Goal: Browse casually: Explore the website without a specific task or goal

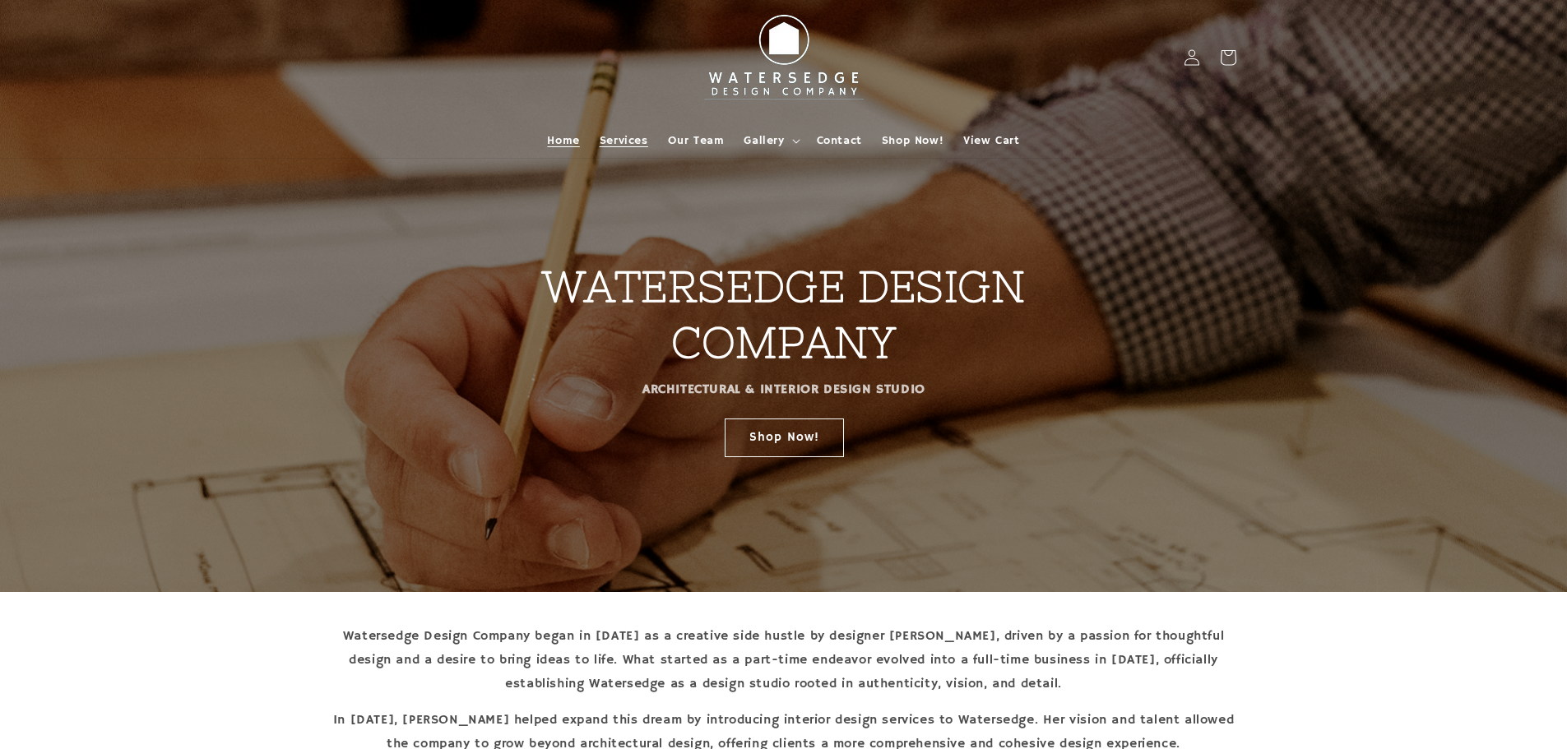
click at [620, 137] on span "Services" at bounding box center [624, 140] width 49 height 15
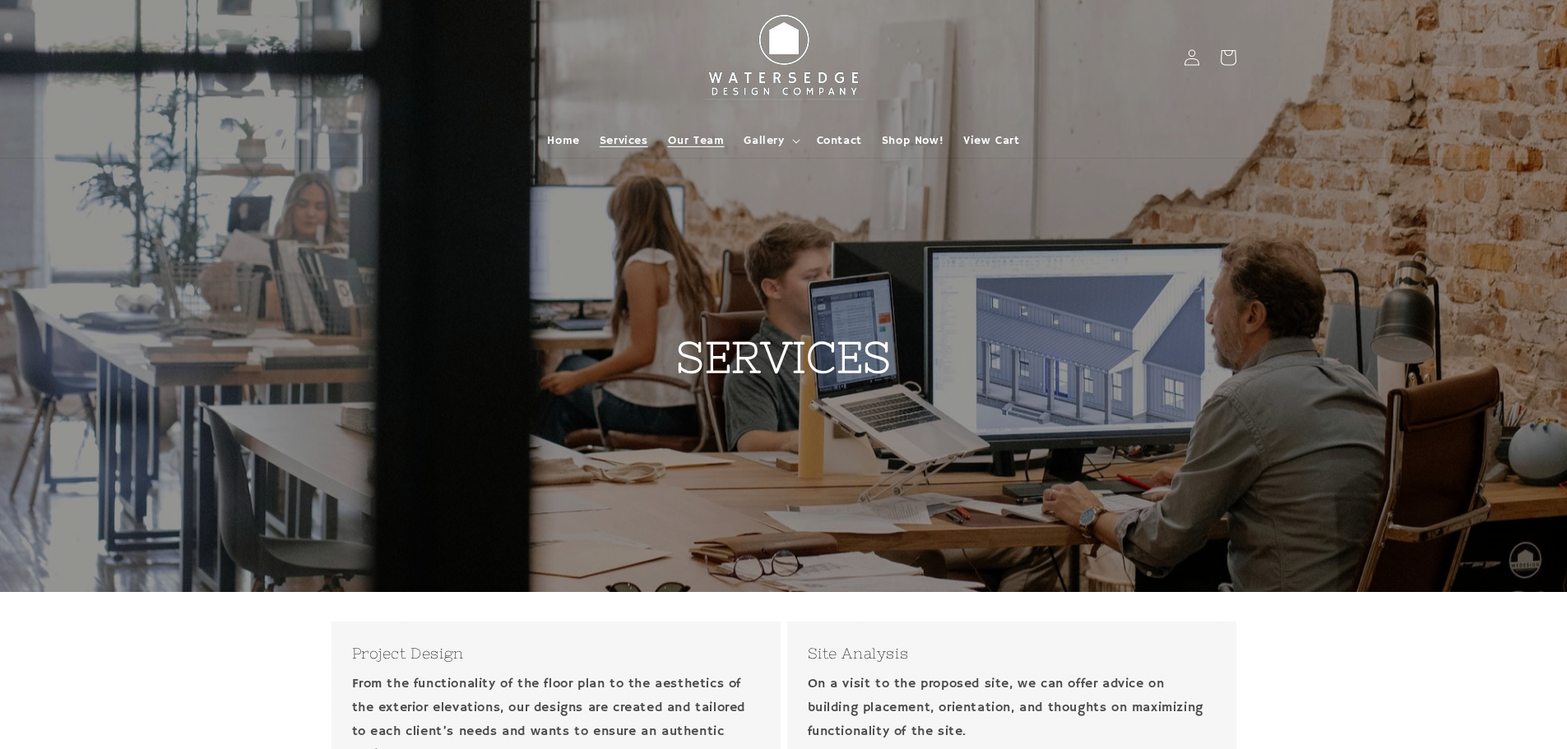
click at [715, 138] on span "Our Team" at bounding box center [696, 140] width 57 height 15
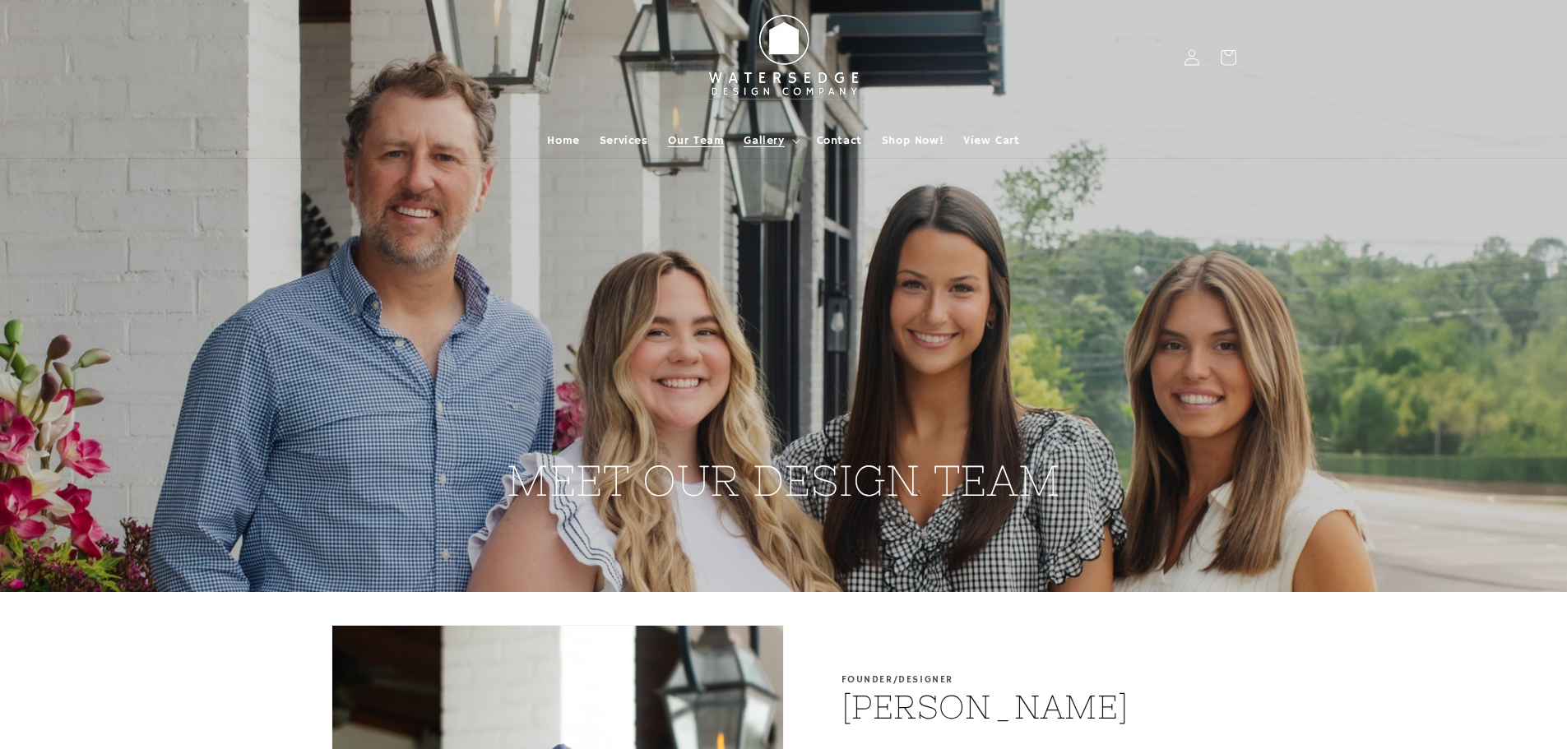
click at [771, 136] on span "Gallery" at bounding box center [764, 140] width 40 height 15
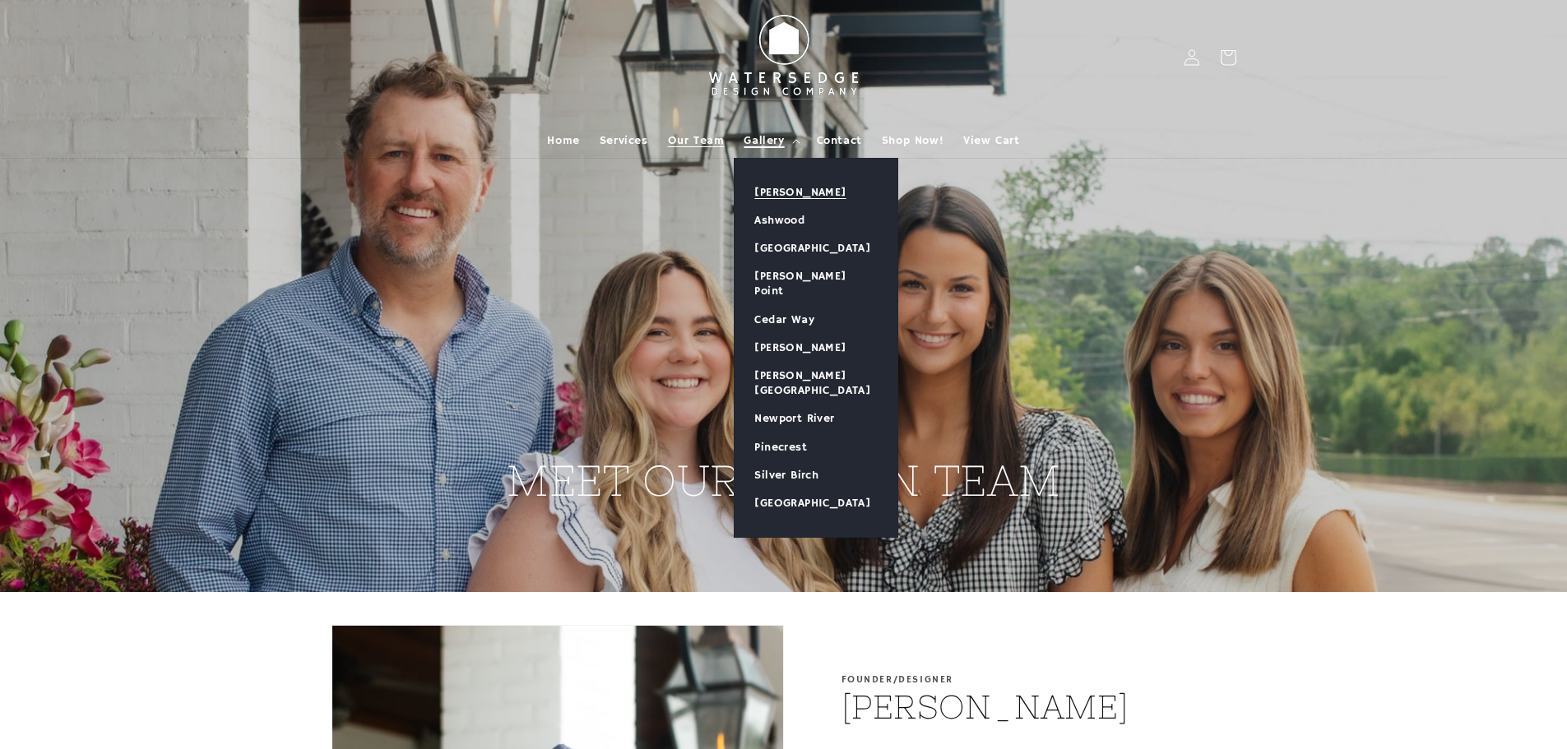
click at [800, 188] on link "[PERSON_NAME]" at bounding box center [816, 193] width 163 height 28
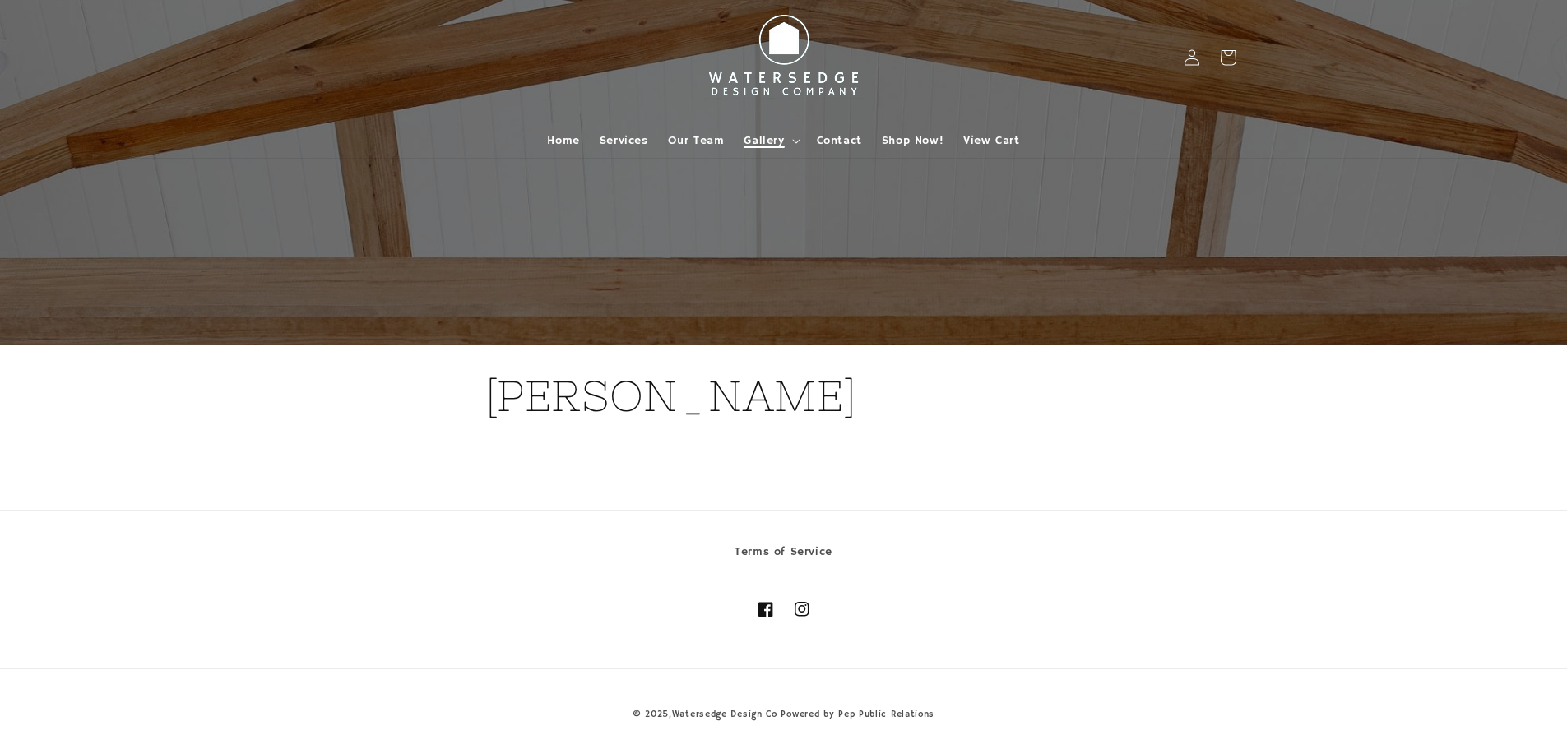
click at [799, 145] on summary "Gallery" at bounding box center [770, 140] width 72 height 35
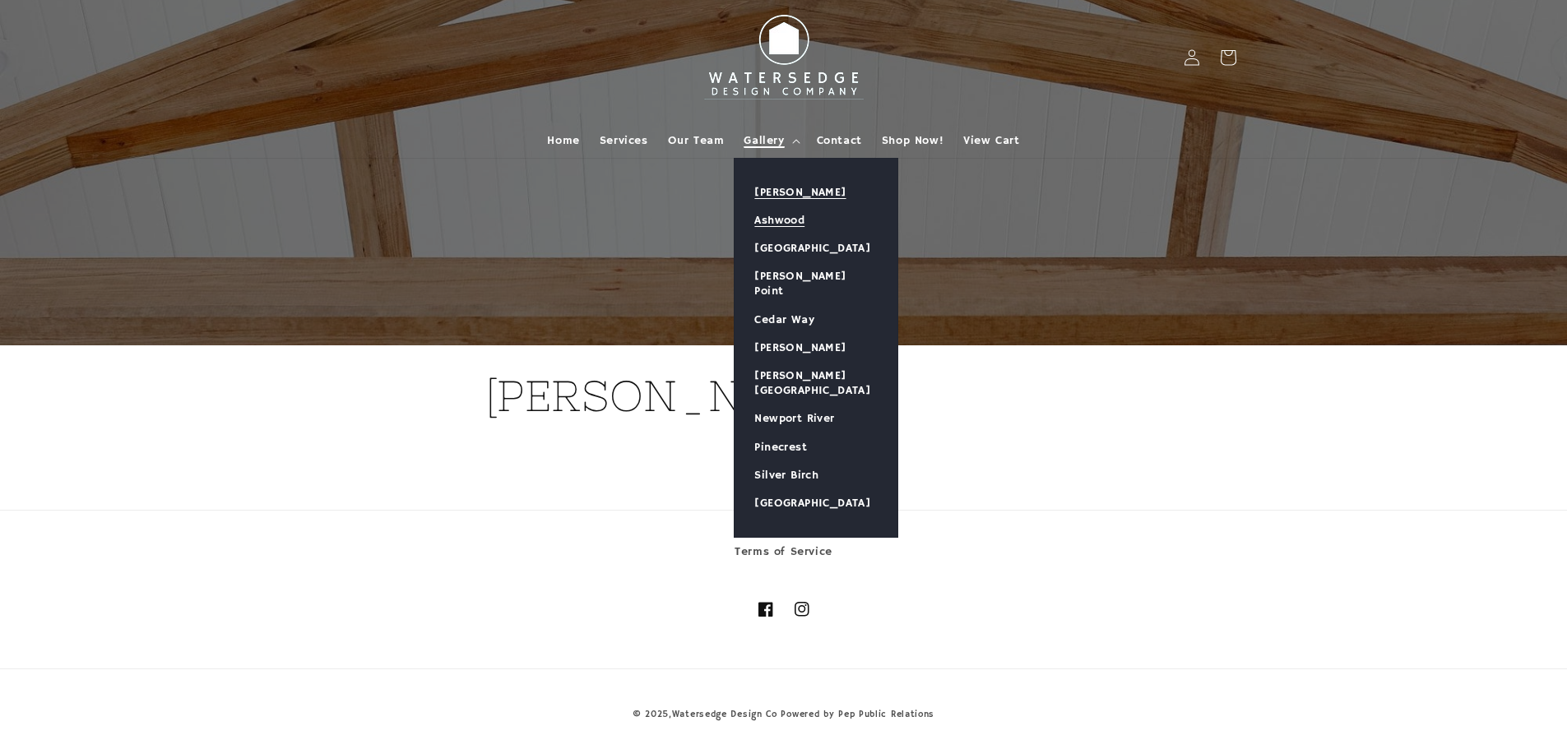
click at [794, 217] on link "Ashwood" at bounding box center [816, 220] width 163 height 28
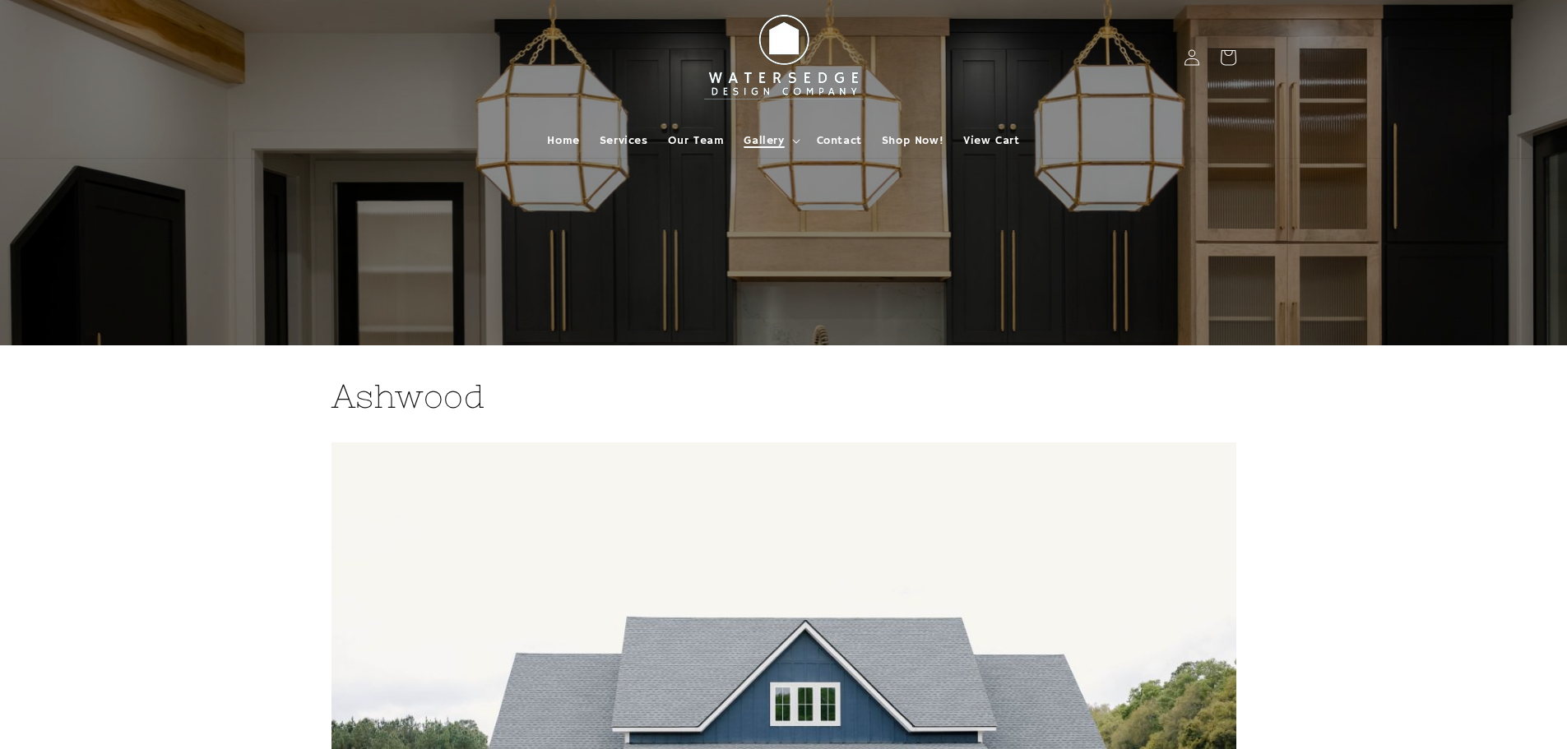
click at [786, 143] on summary "Gallery" at bounding box center [770, 140] width 72 height 35
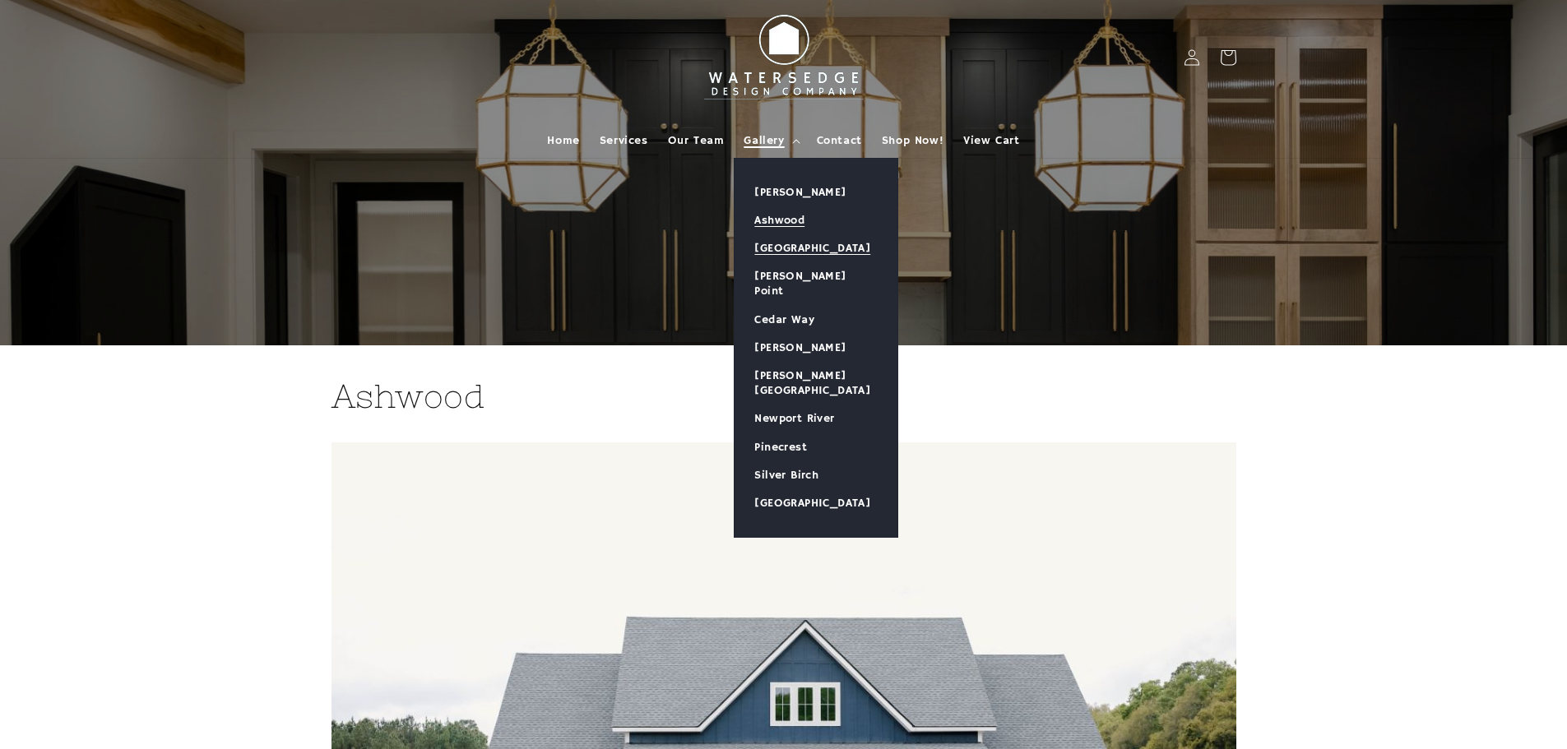
click at [816, 251] on link "[GEOGRAPHIC_DATA]" at bounding box center [816, 248] width 163 height 28
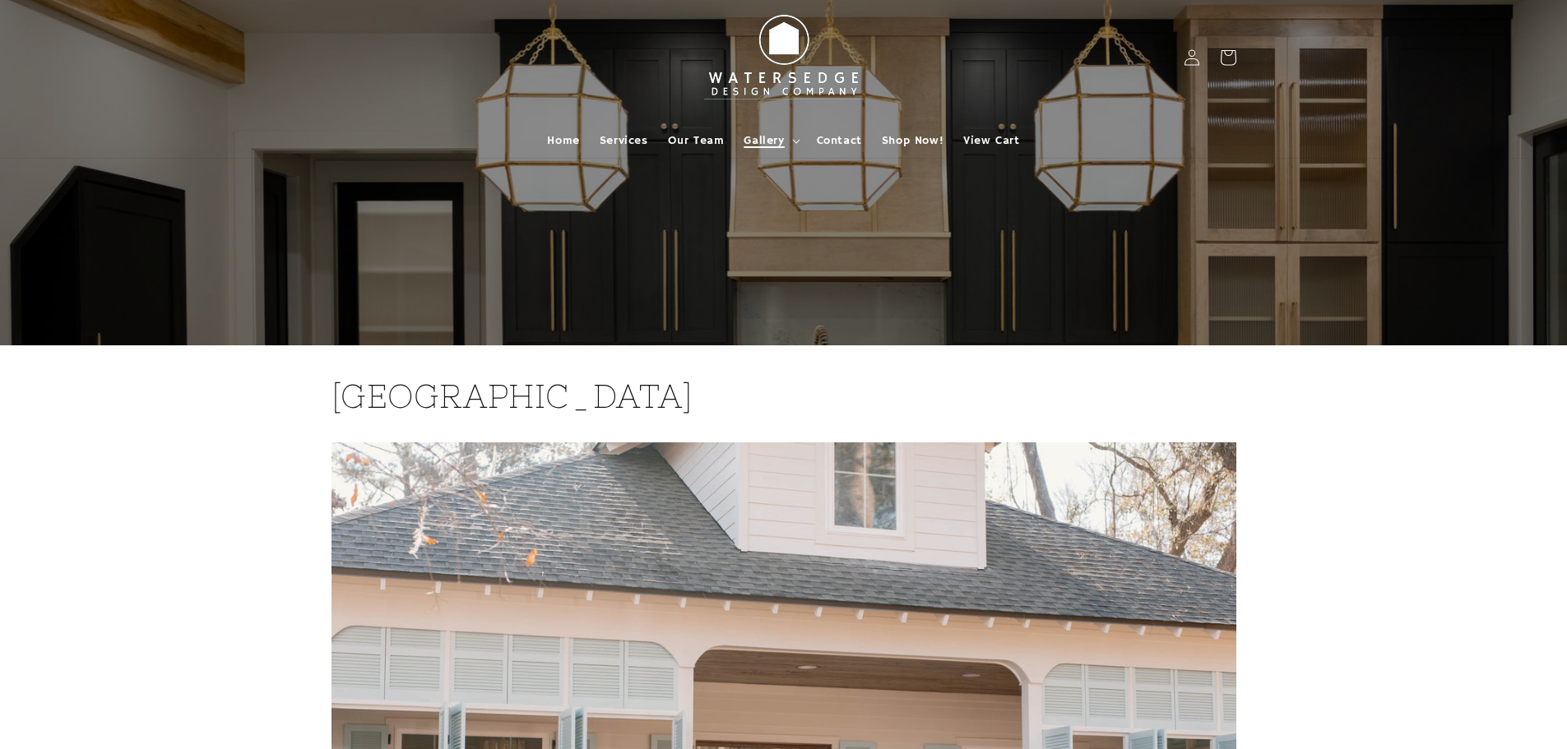
click at [786, 142] on summary "Gallery" at bounding box center [770, 140] width 72 height 35
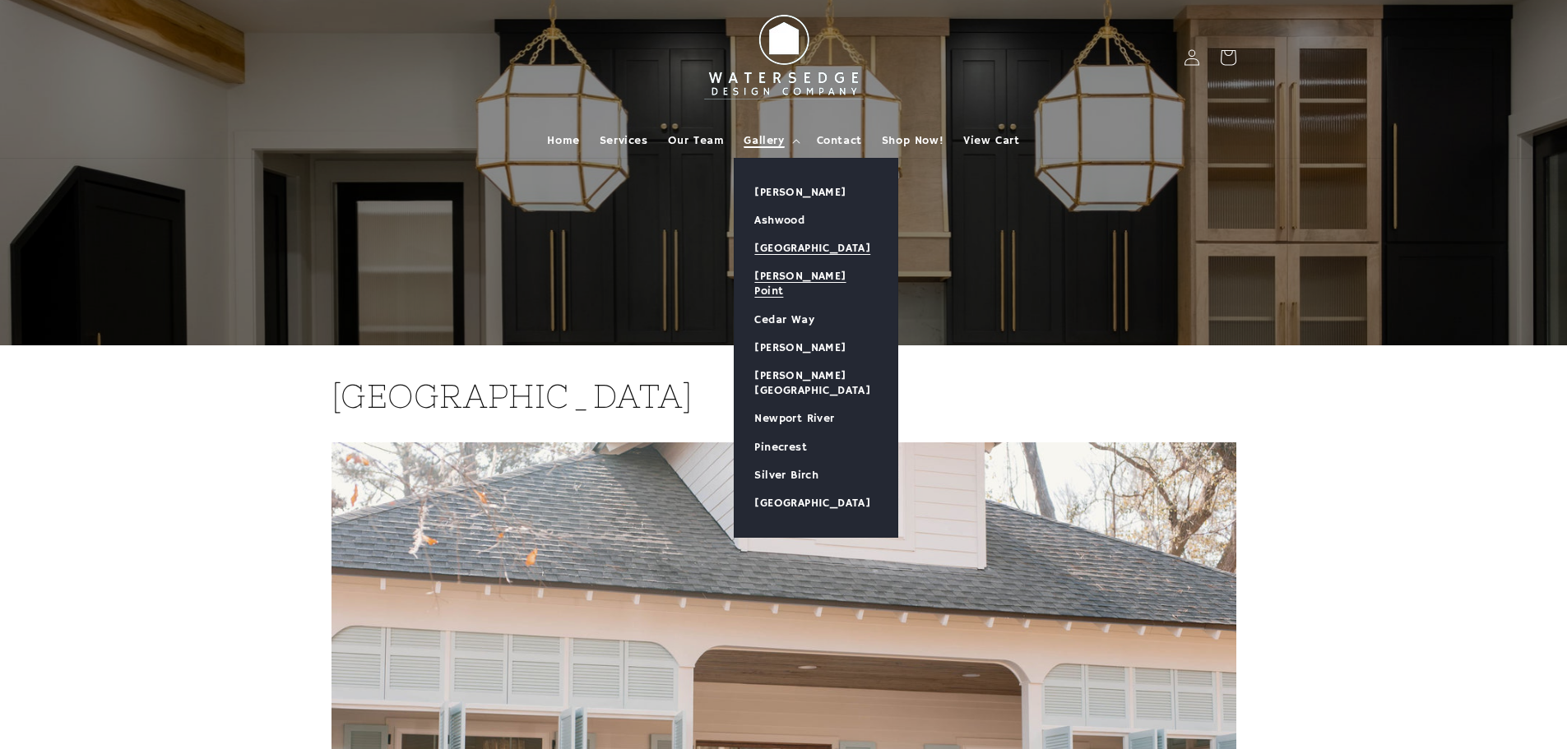
click at [806, 281] on link "[PERSON_NAME] Point" at bounding box center [816, 283] width 163 height 43
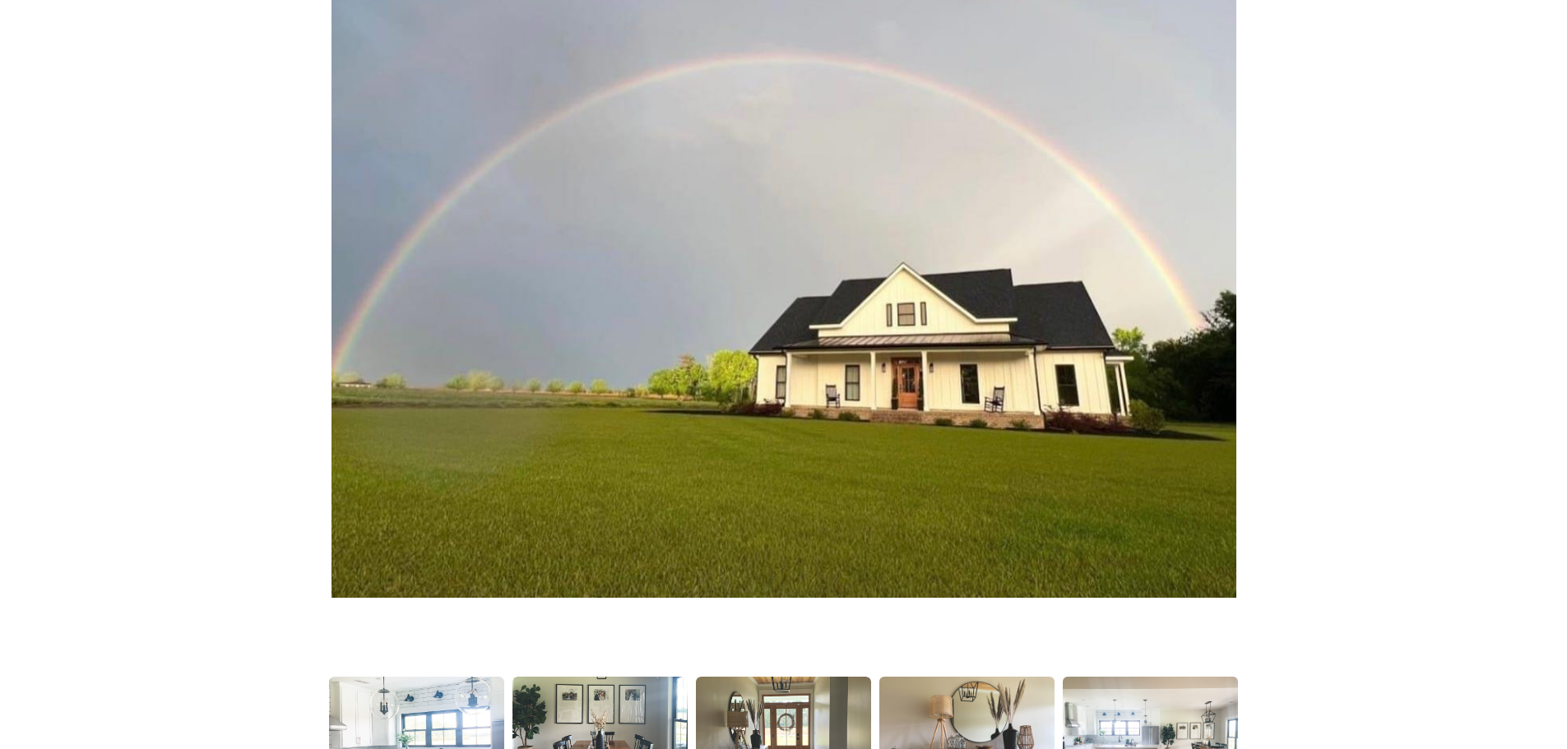
scroll to position [104, 0]
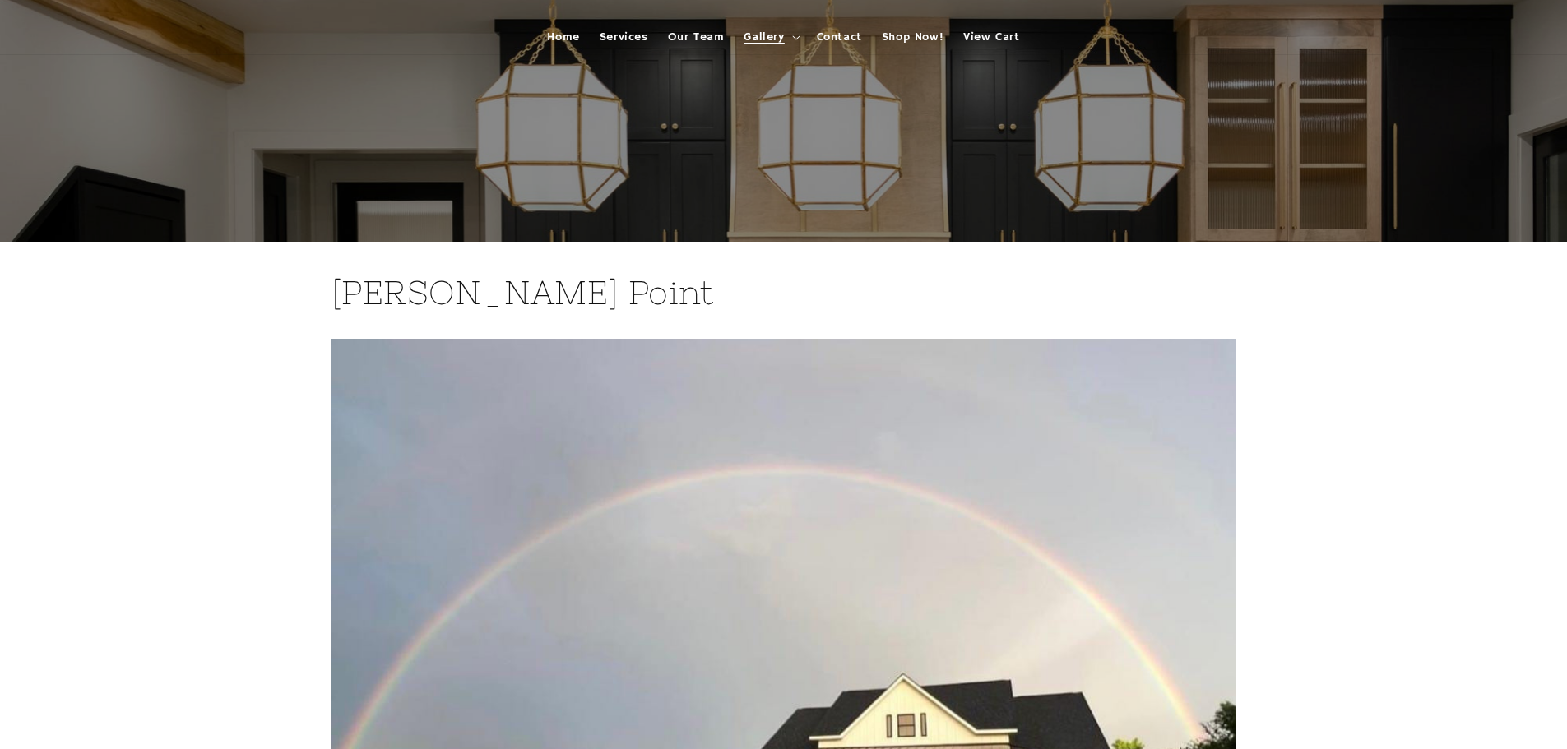
click at [764, 38] on span "Gallery" at bounding box center [764, 37] width 40 height 15
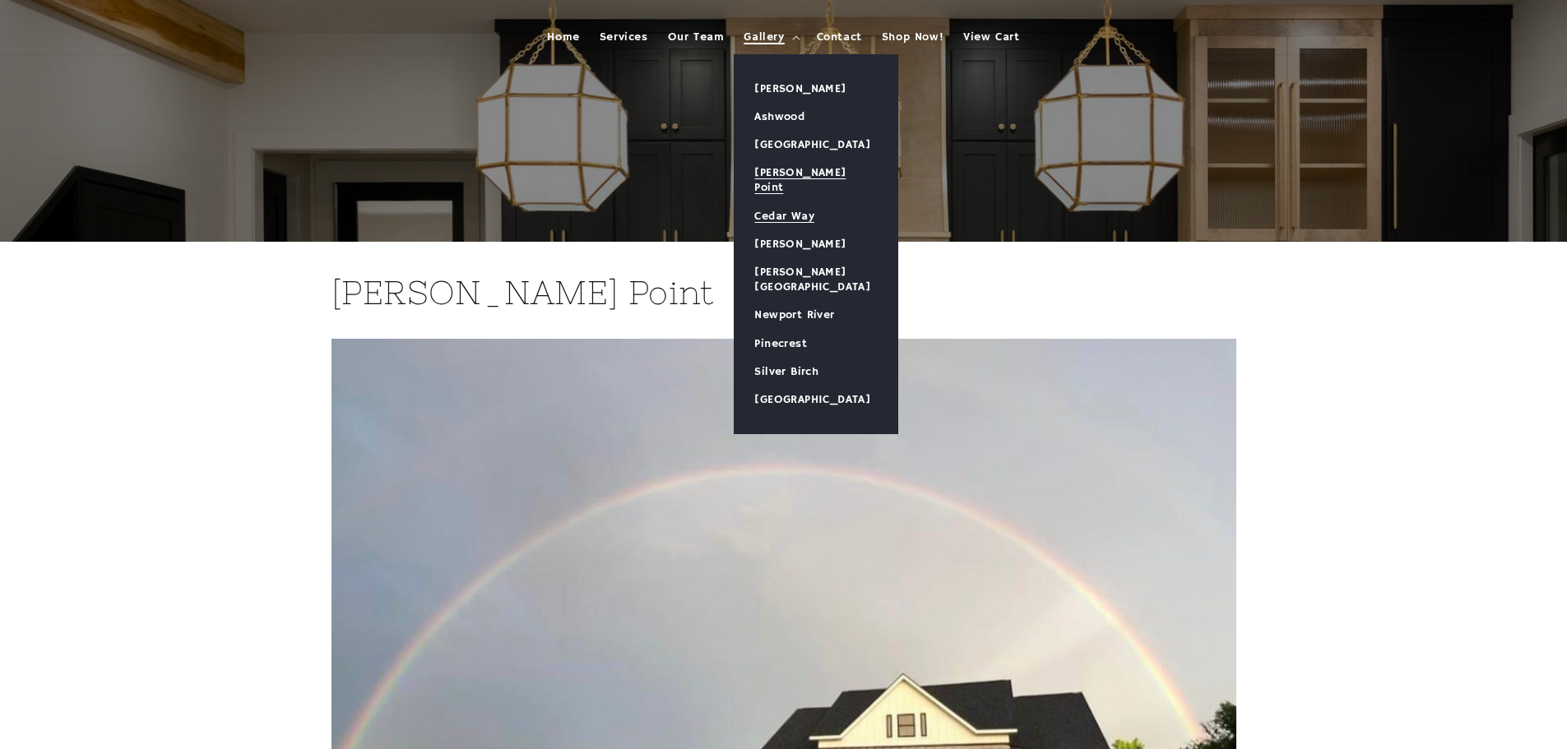
click at [806, 202] on link "Cedar Way" at bounding box center [816, 216] width 163 height 28
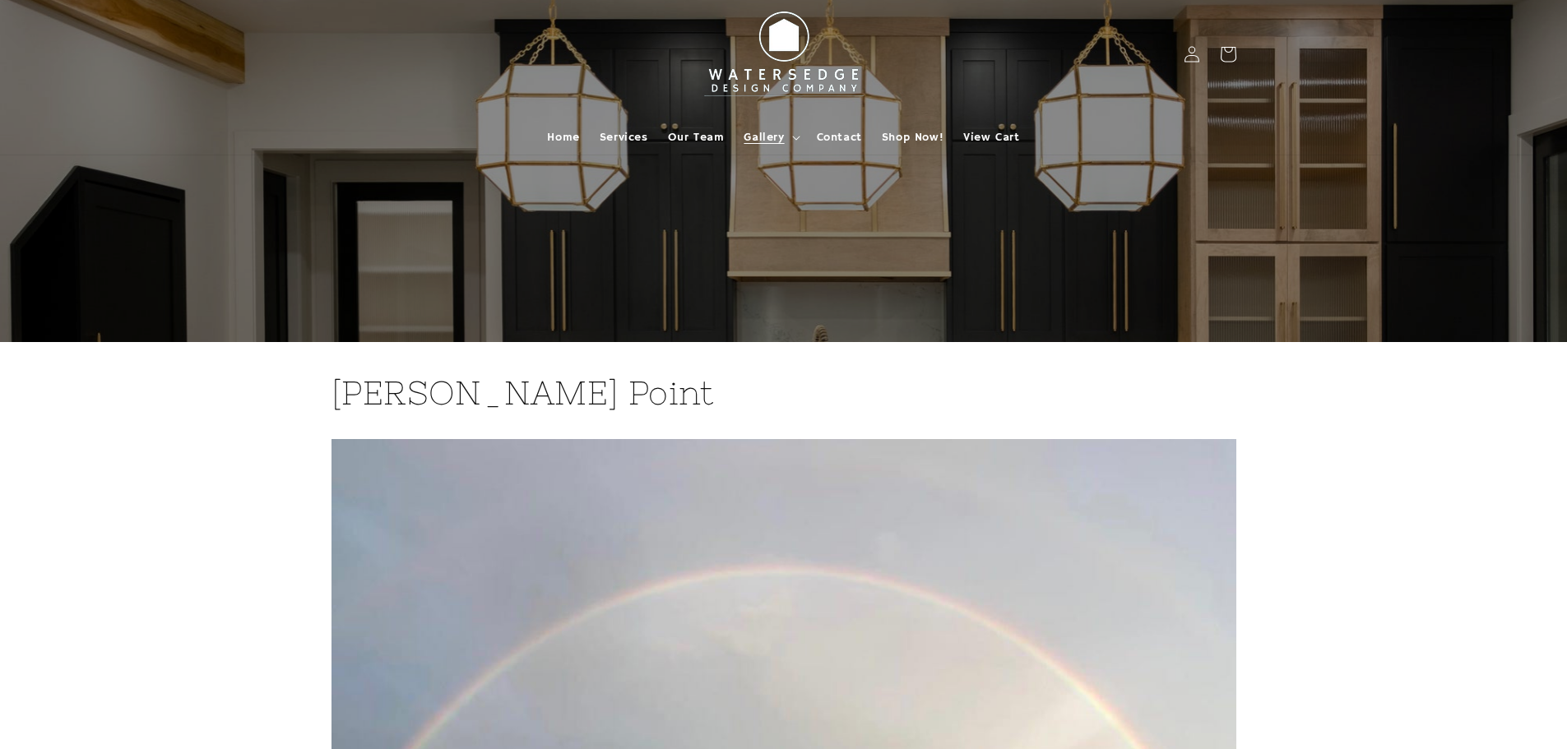
scroll to position [0, 0]
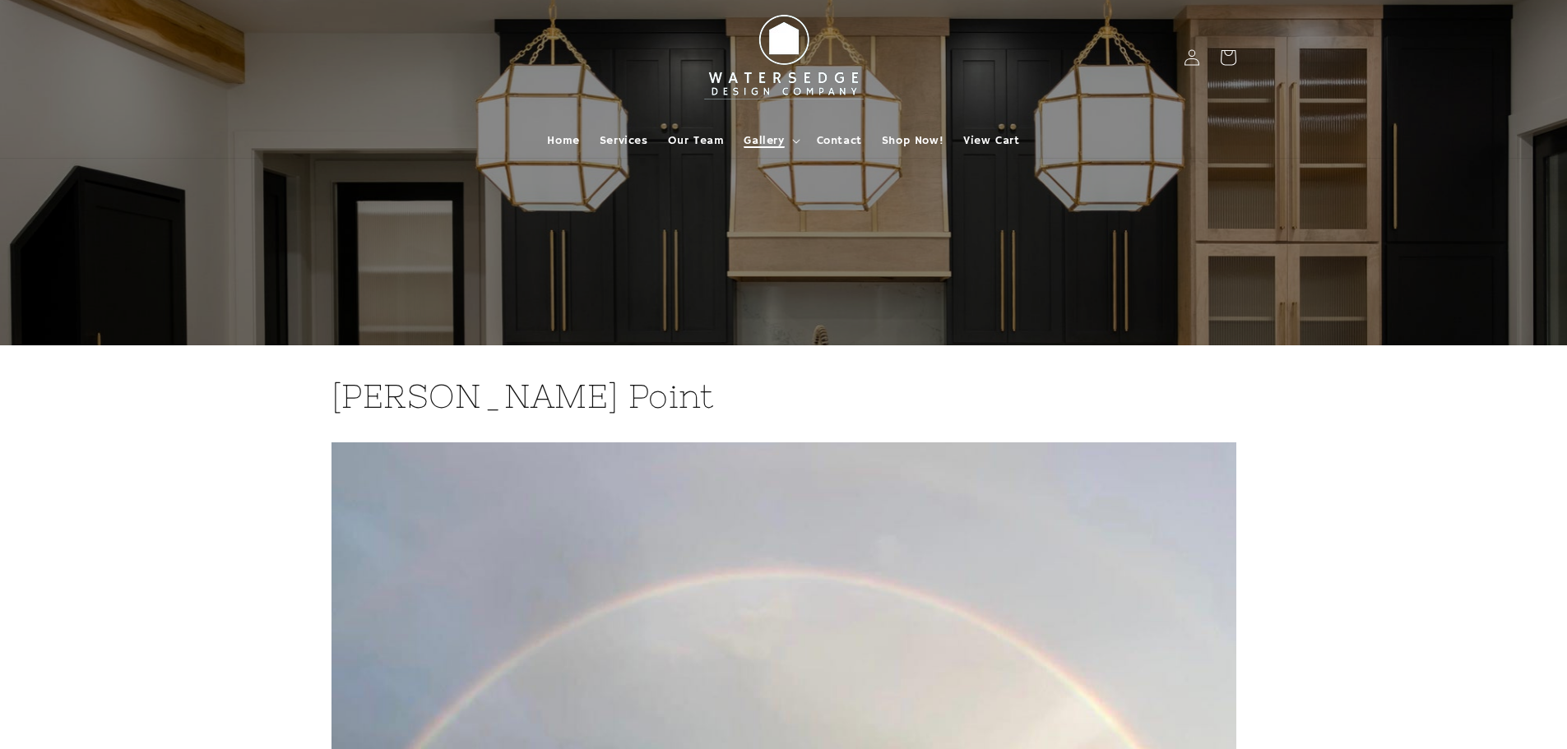
click at [785, 143] on summary "Gallery" at bounding box center [770, 140] width 72 height 35
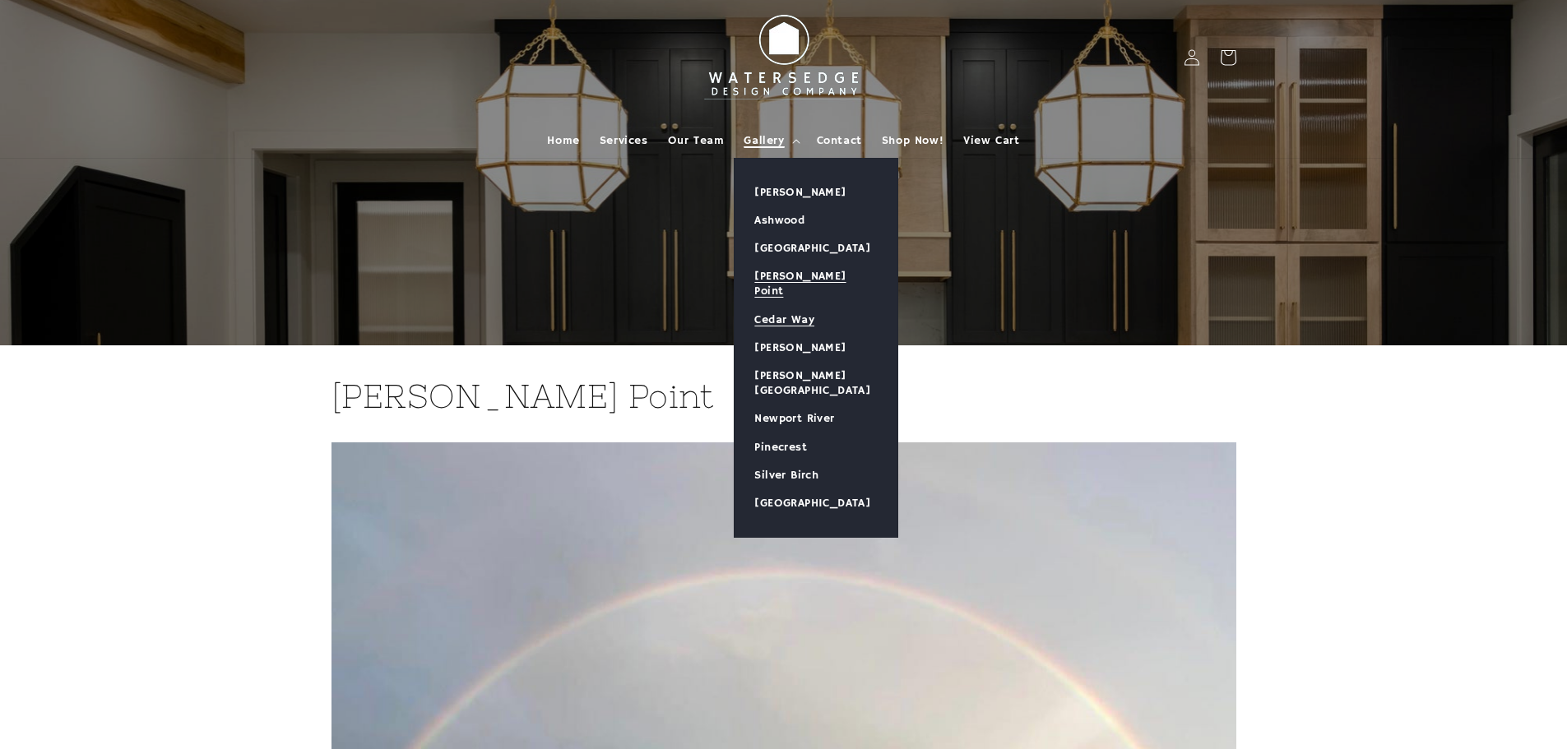
click at [798, 306] on link "Cedar Way" at bounding box center [816, 320] width 163 height 28
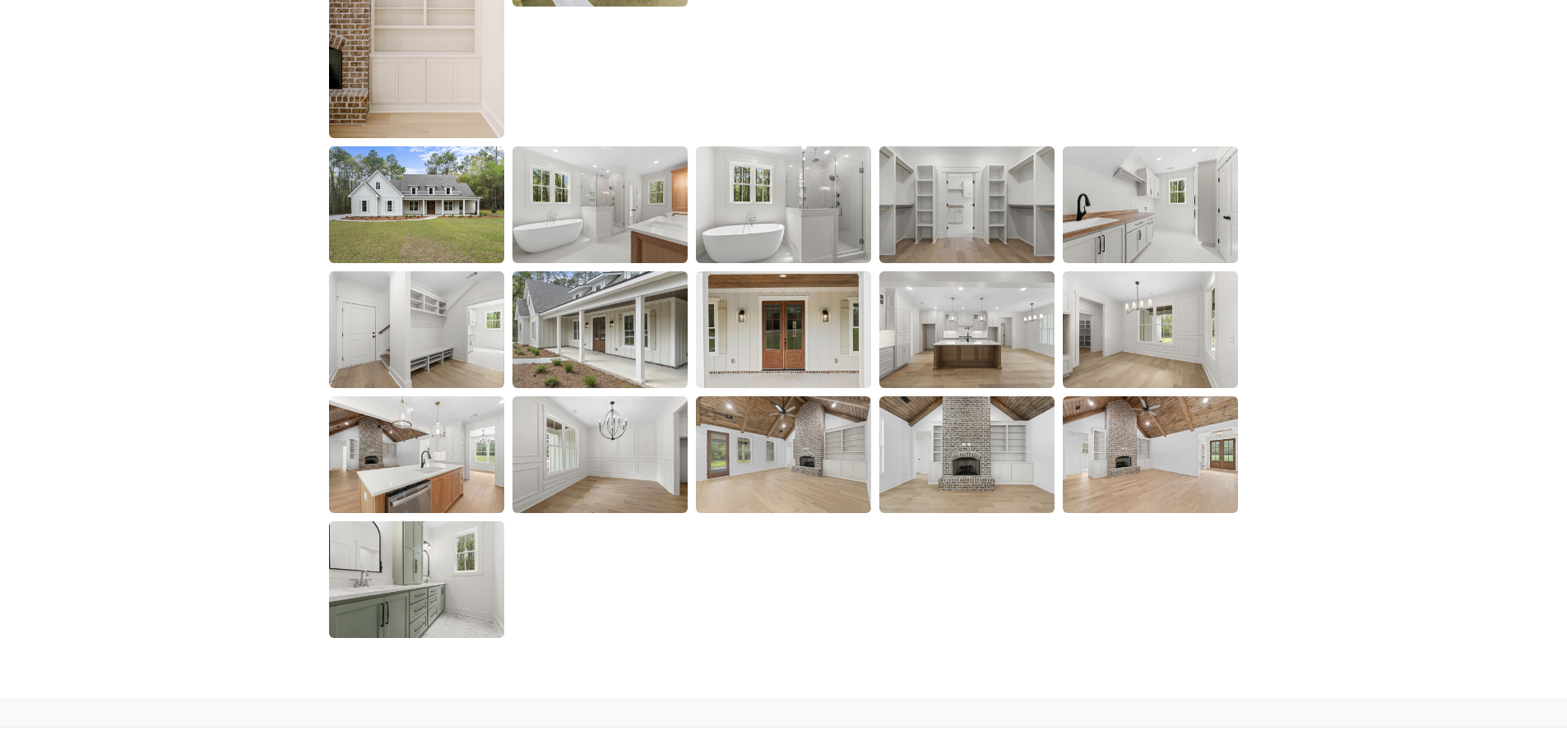
scroll to position [2159, 0]
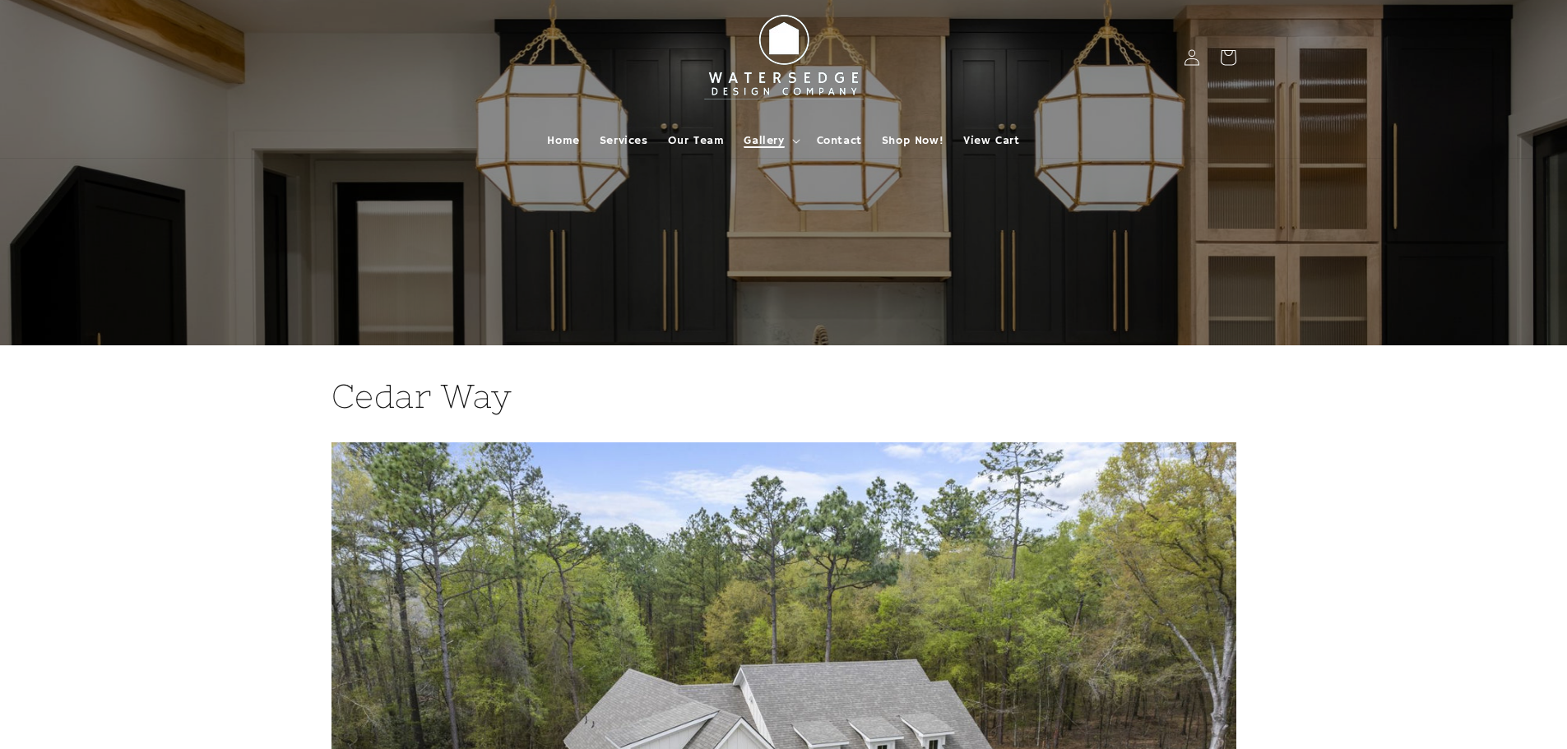
click at [781, 138] on span "Gallery" at bounding box center [764, 140] width 40 height 15
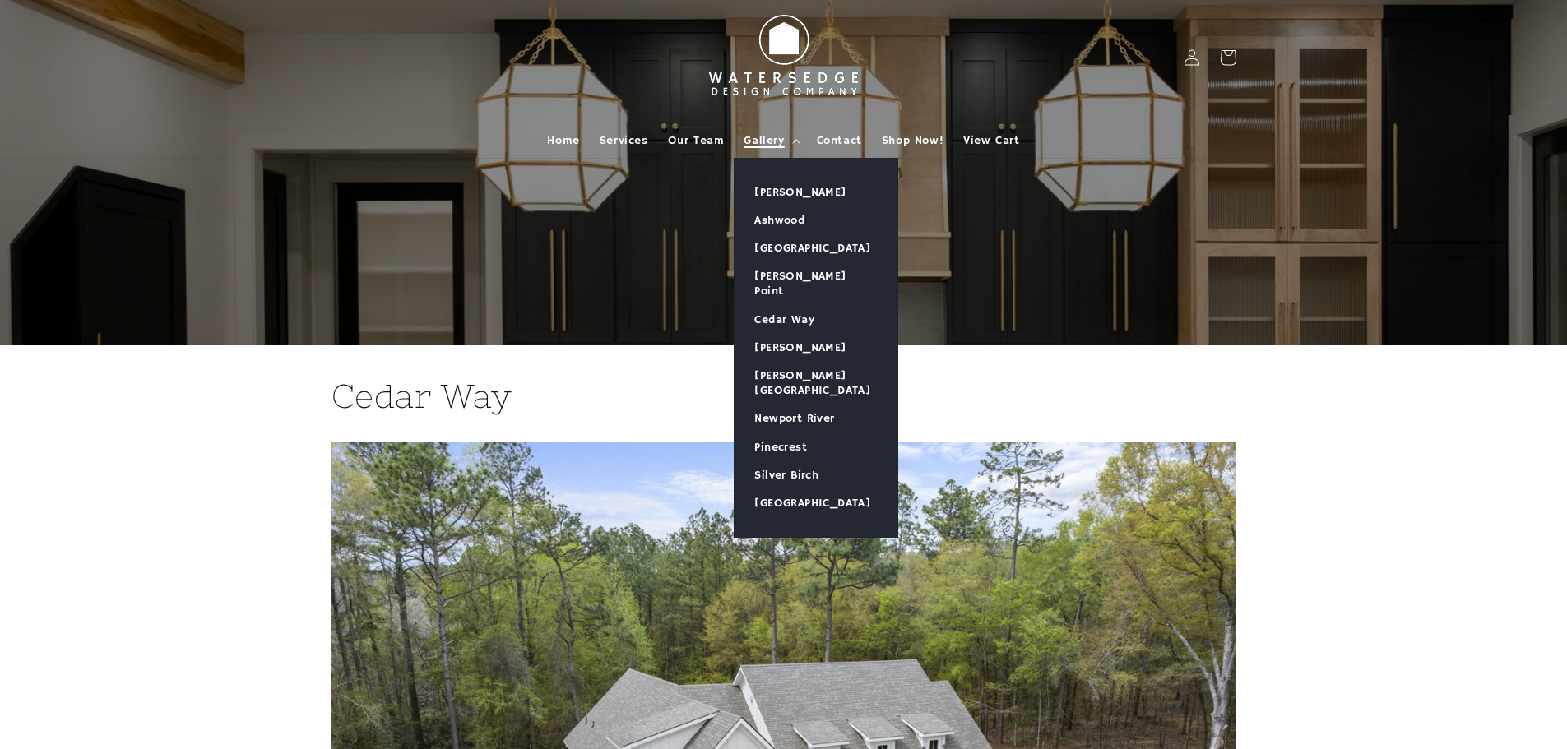
click at [814, 334] on link "[PERSON_NAME]" at bounding box center [816, 348] width 163 height 28
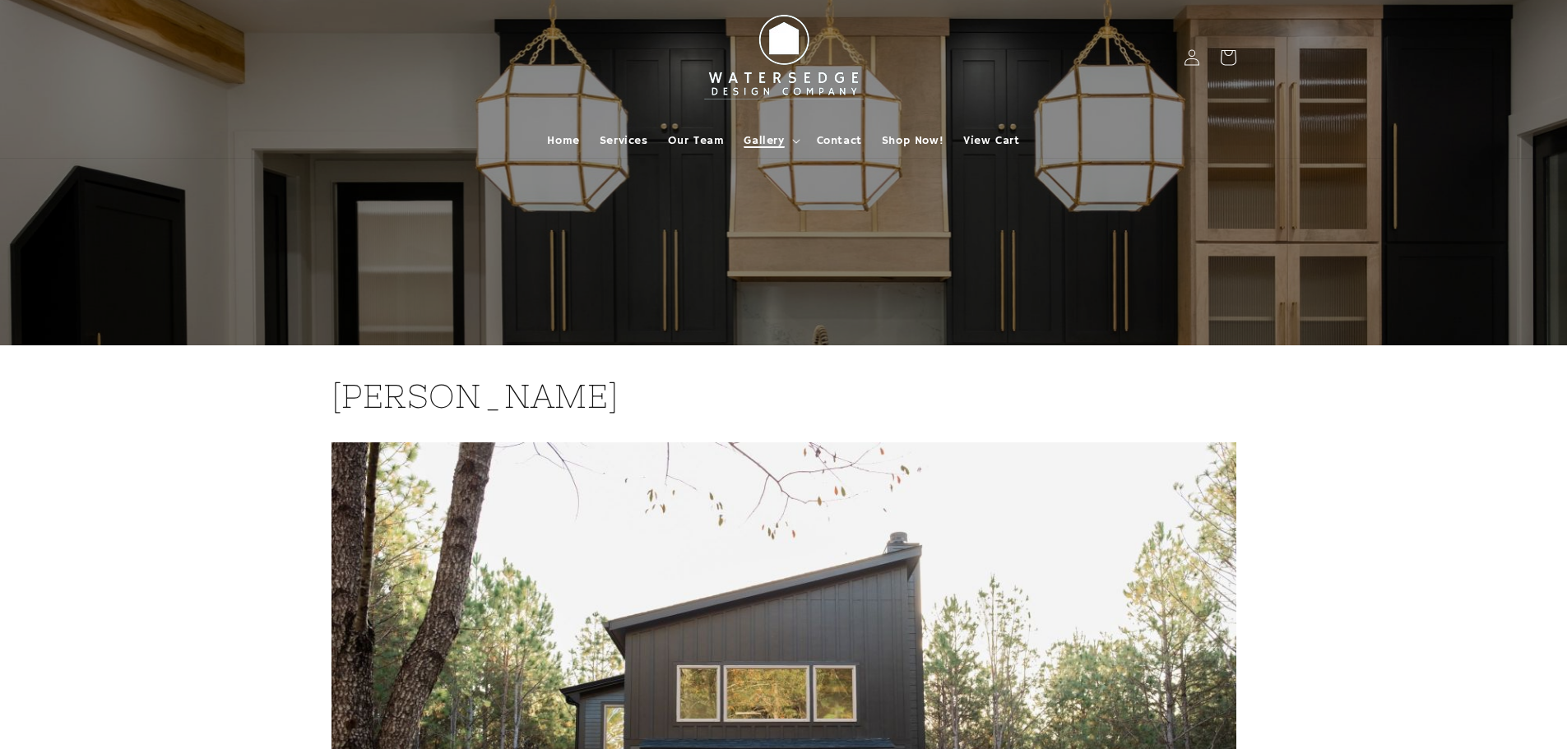
click at [777, 143] on span "Gallery" at bounding box center [764, 140] width 40 height 15
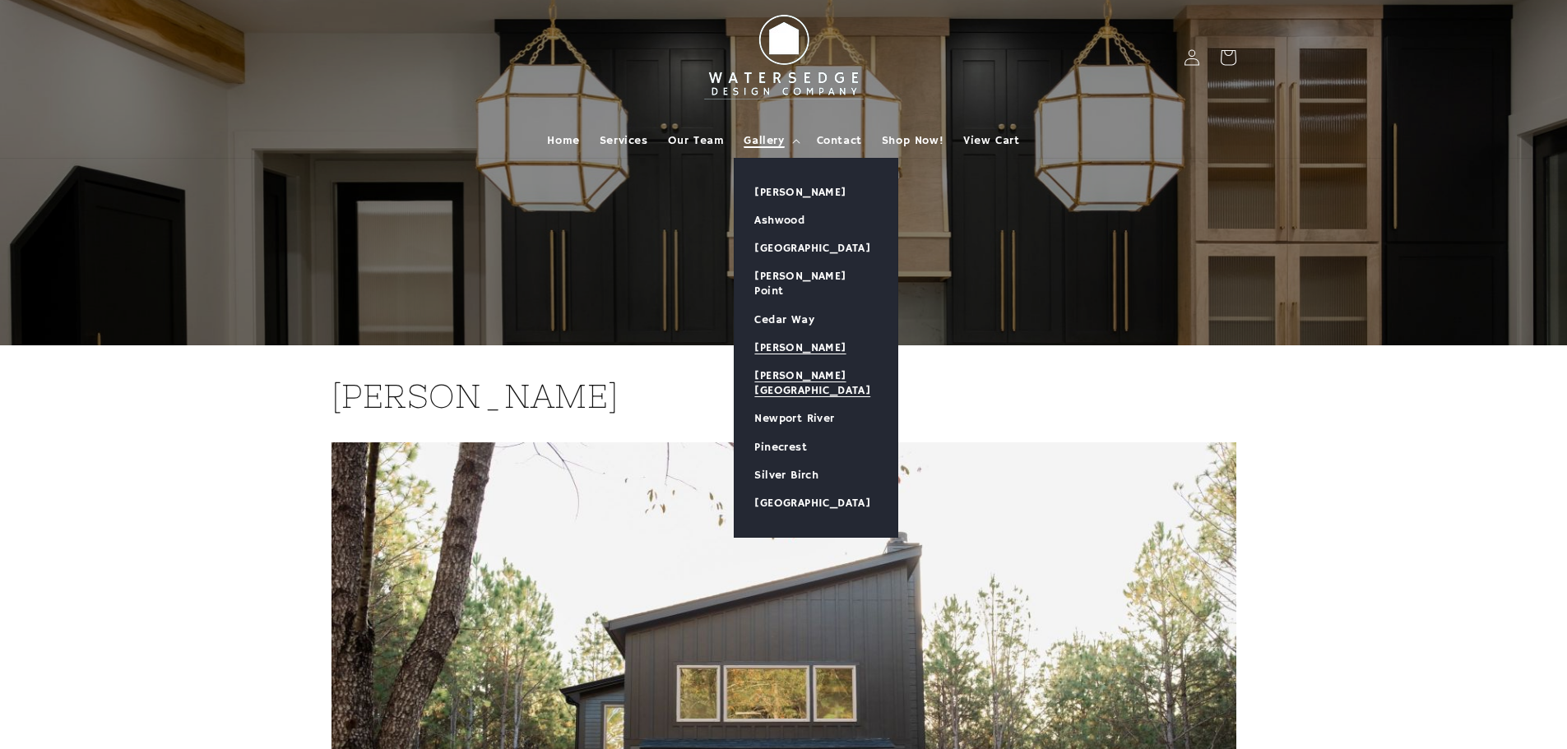
click at [817, 362] on link "[PERSON_NAME][GEOGRAPHIC_DATA]" at bounding box center [816, 383] width 163 height 43
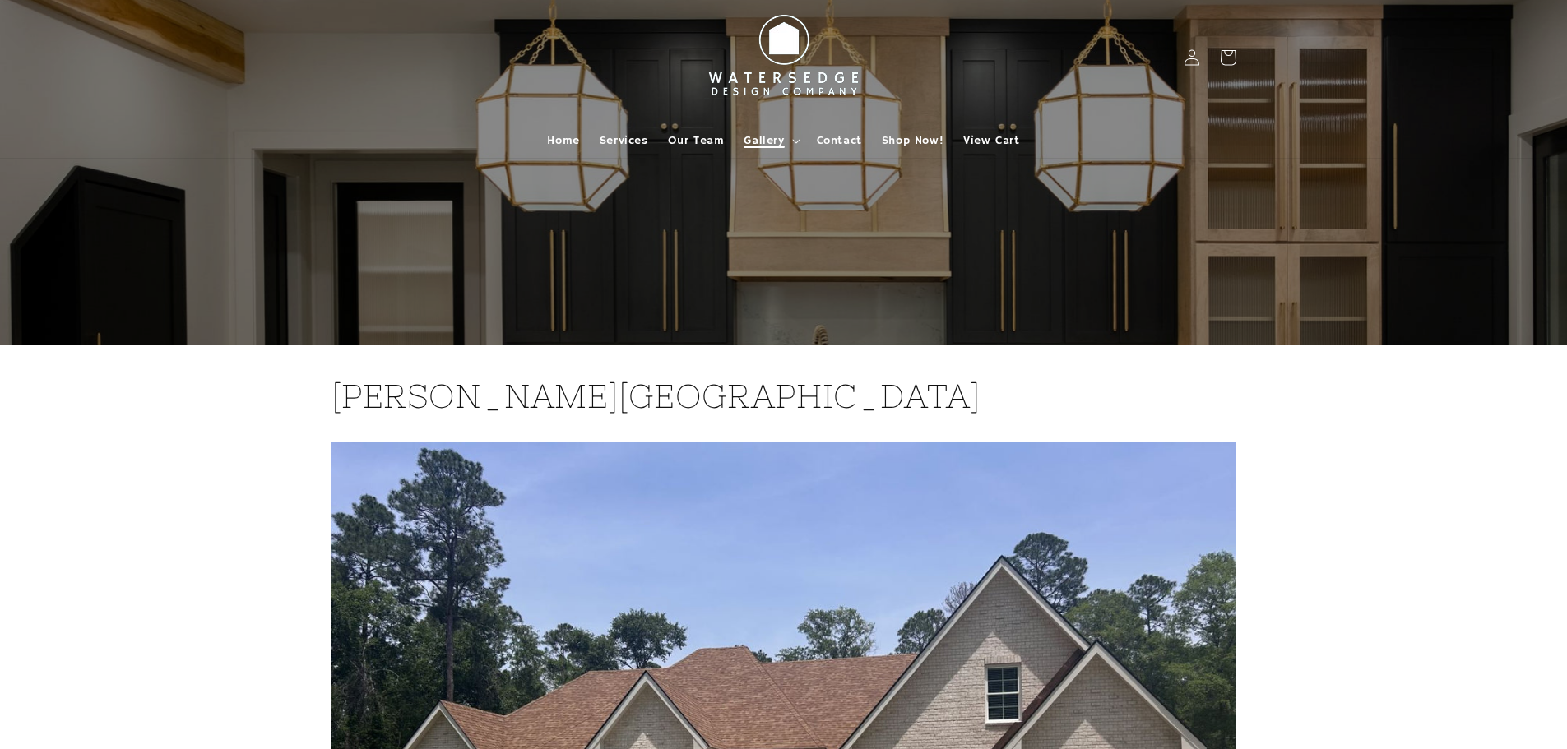
click at [776, 146] on span "Gallery" at bounding box center [764, 140] width 40 height 15
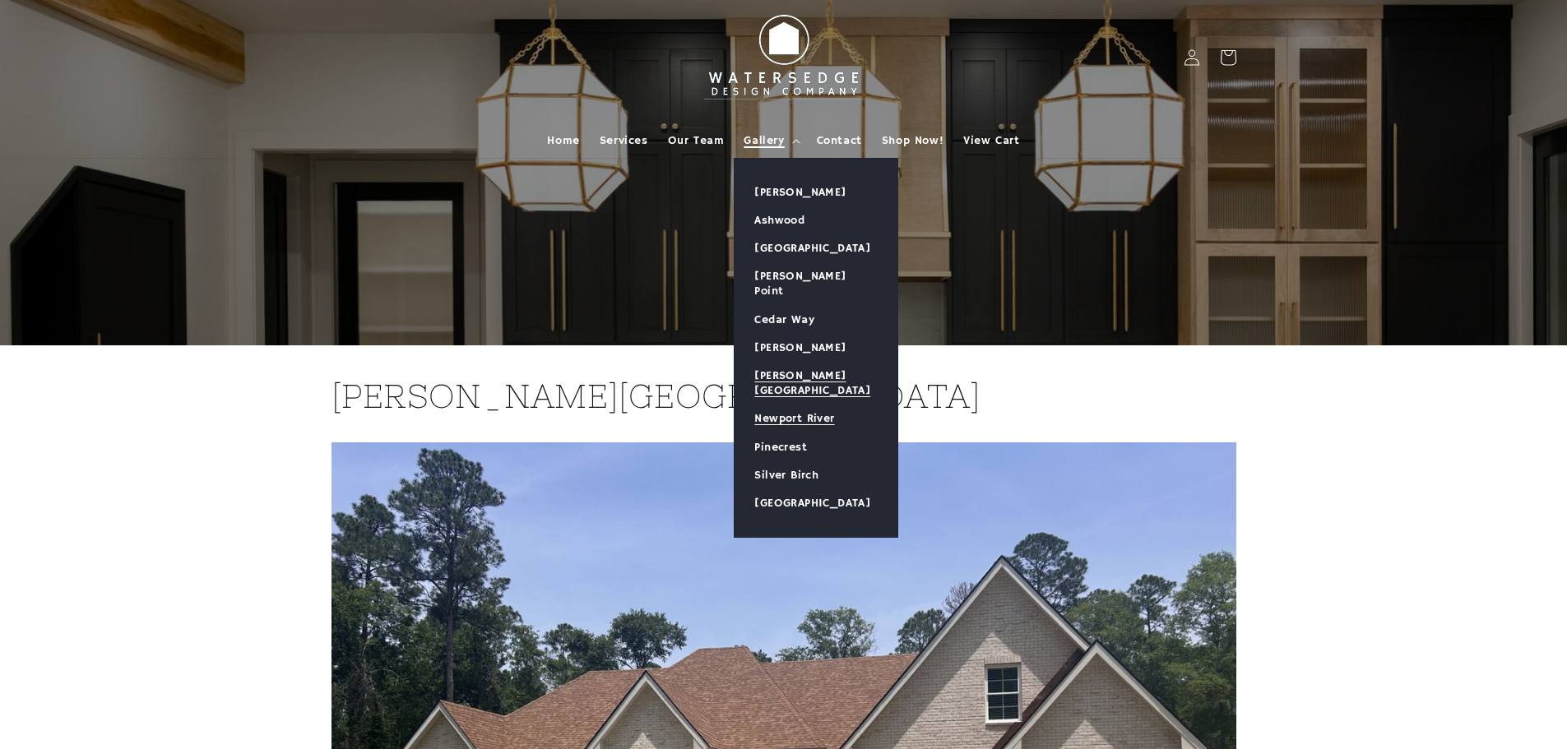
click at [806, 405] on link "Newport River" at bounding box center [816, 419] width 163 height 28
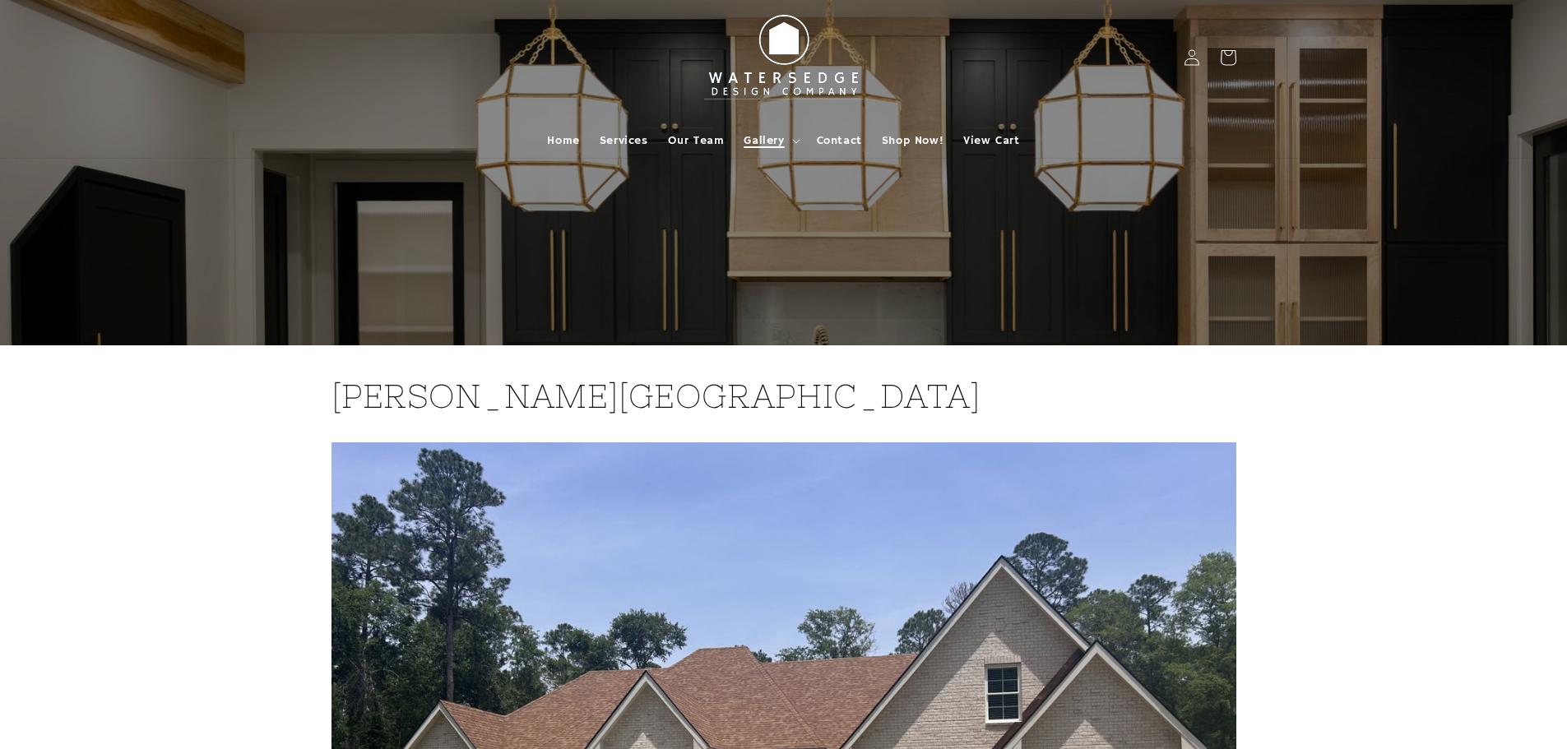
click at [778, 139] on span "Gallery" at bounding box center [764, 140] width 40 height 15
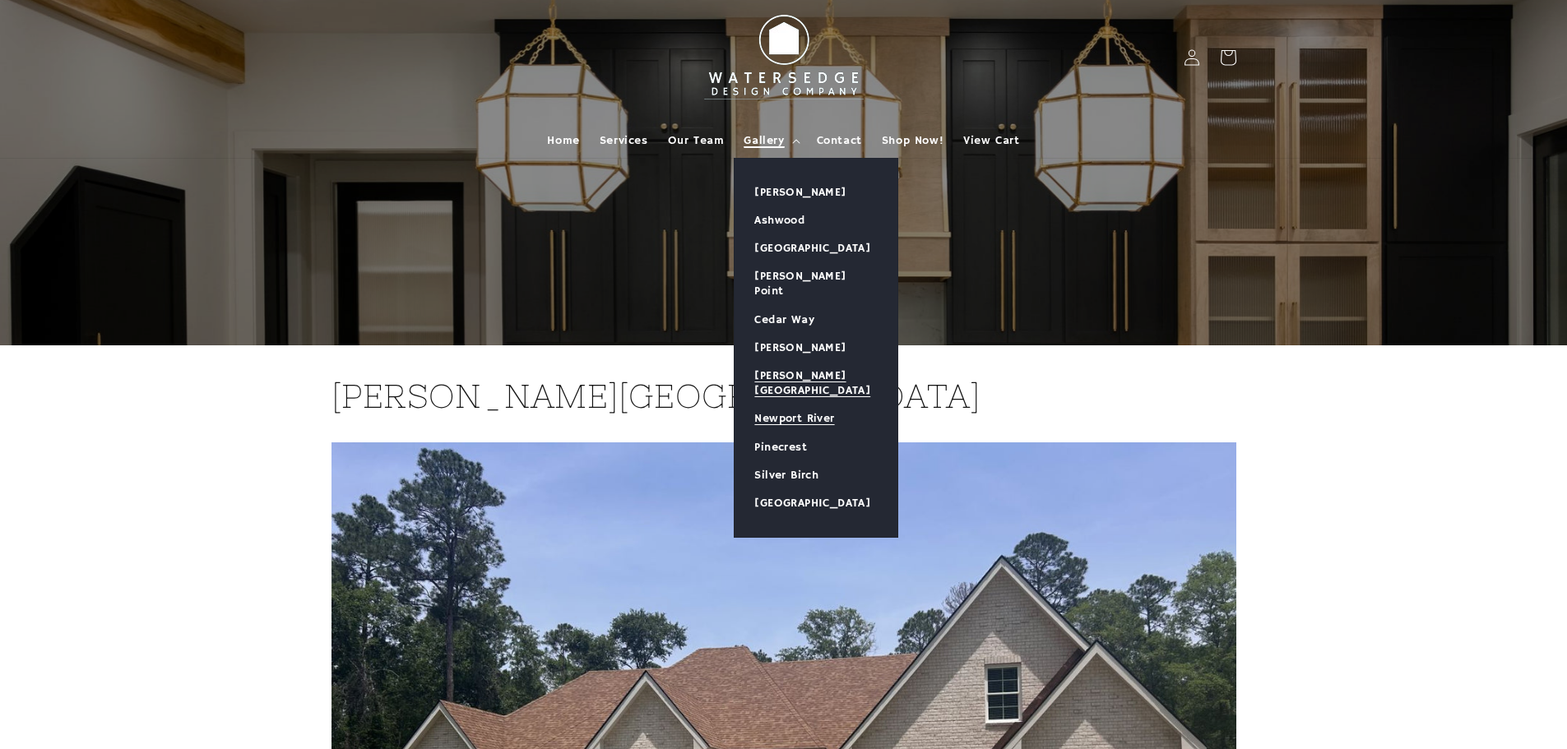
click at [811, 405] on link "Newport River" at bounding box center [816, 419] width 163 height 28
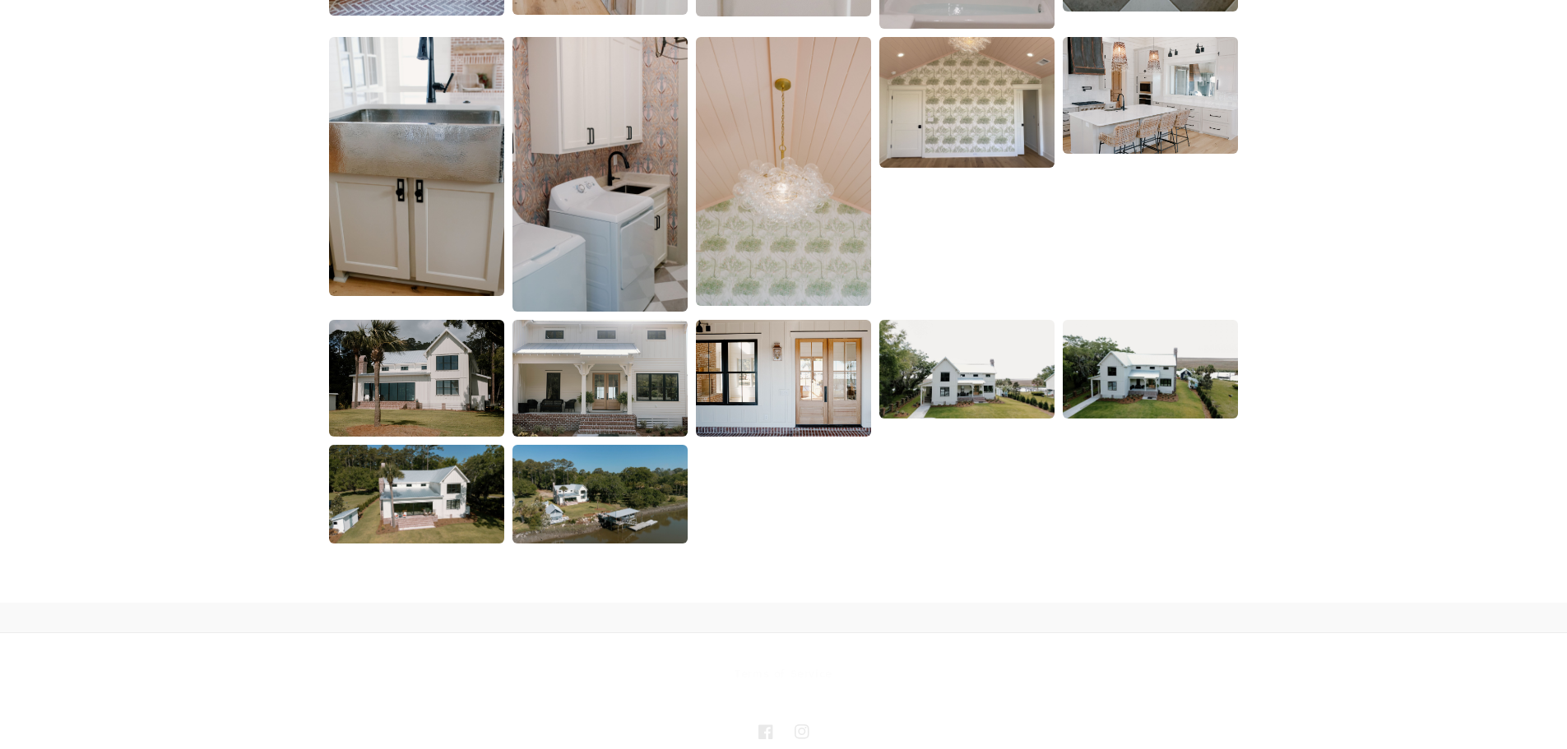
scroll to position [3126, 0]
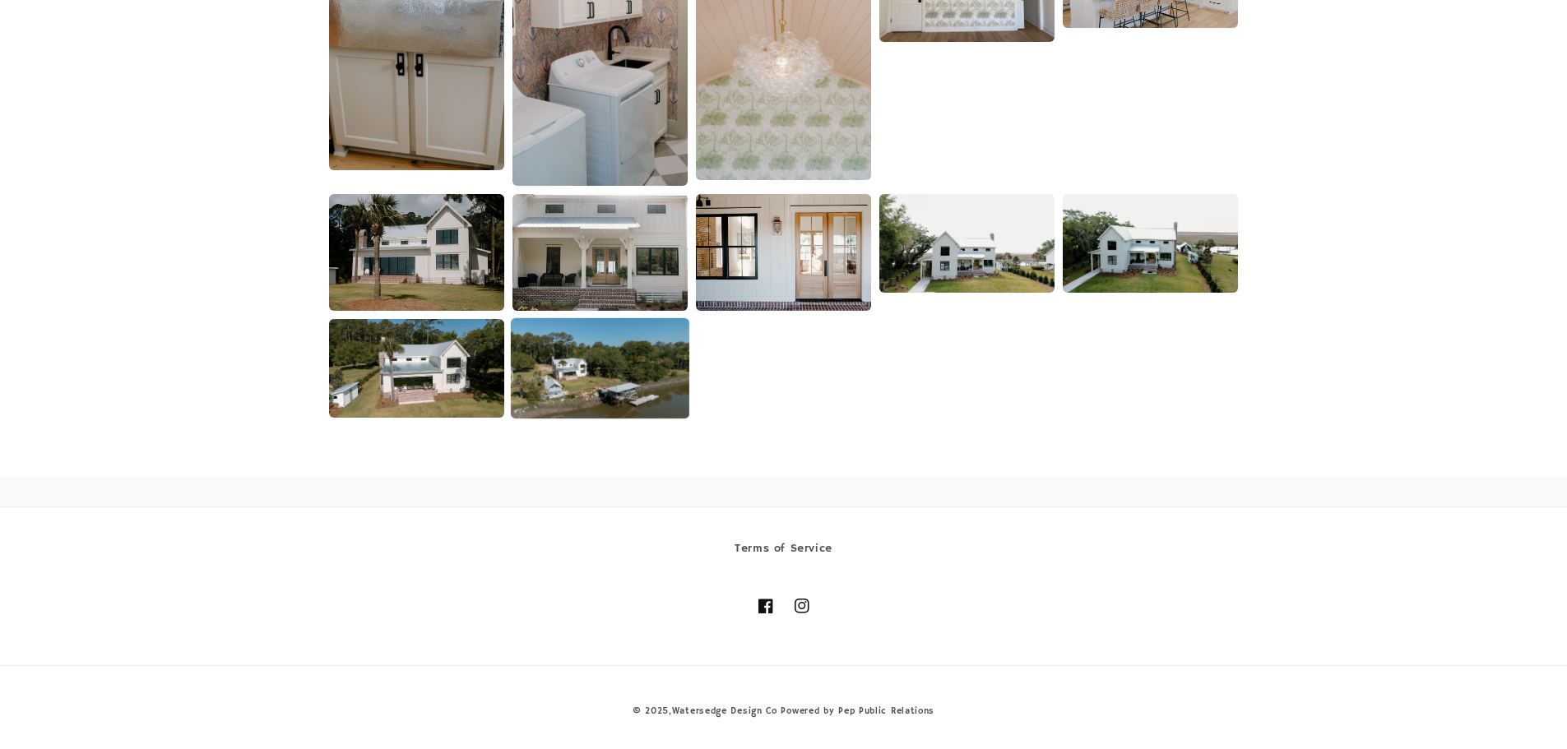
click at [595, 344] on img at bounding box center [600, 368] width 179 height 100
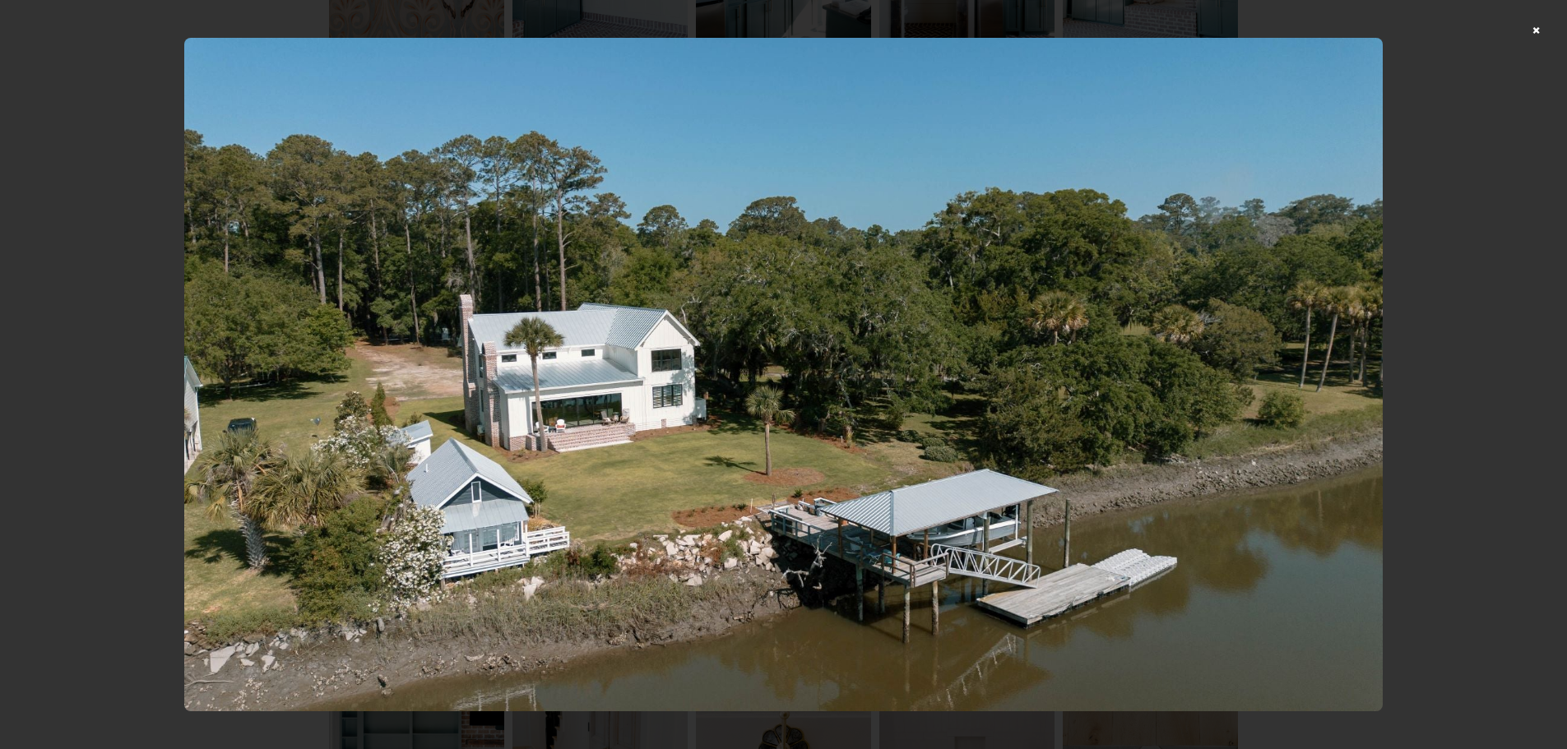
scroll to position [2057, 0]
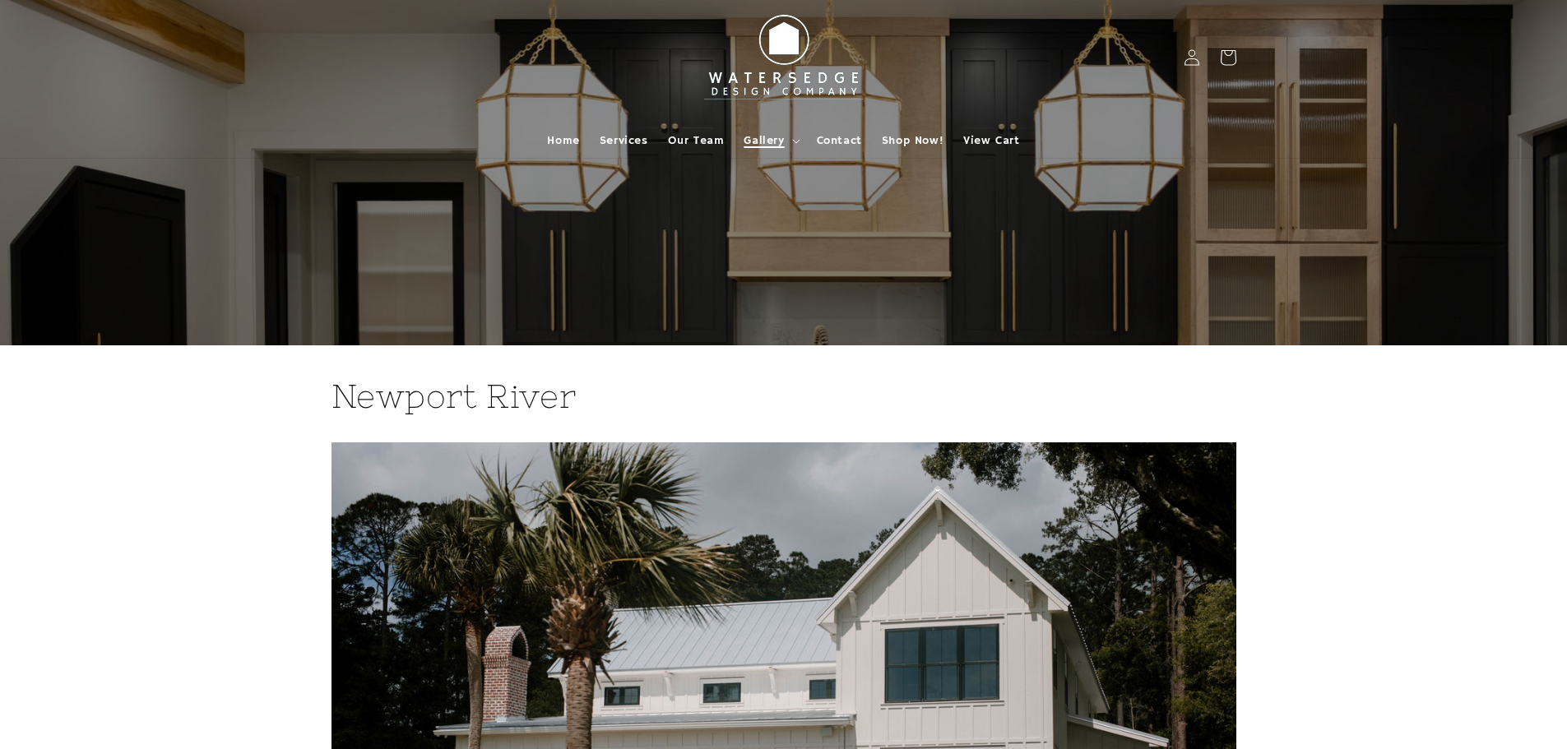
click at [770, 141] on span "Gallery" at bounding box center [764, 140] width 40 height 15
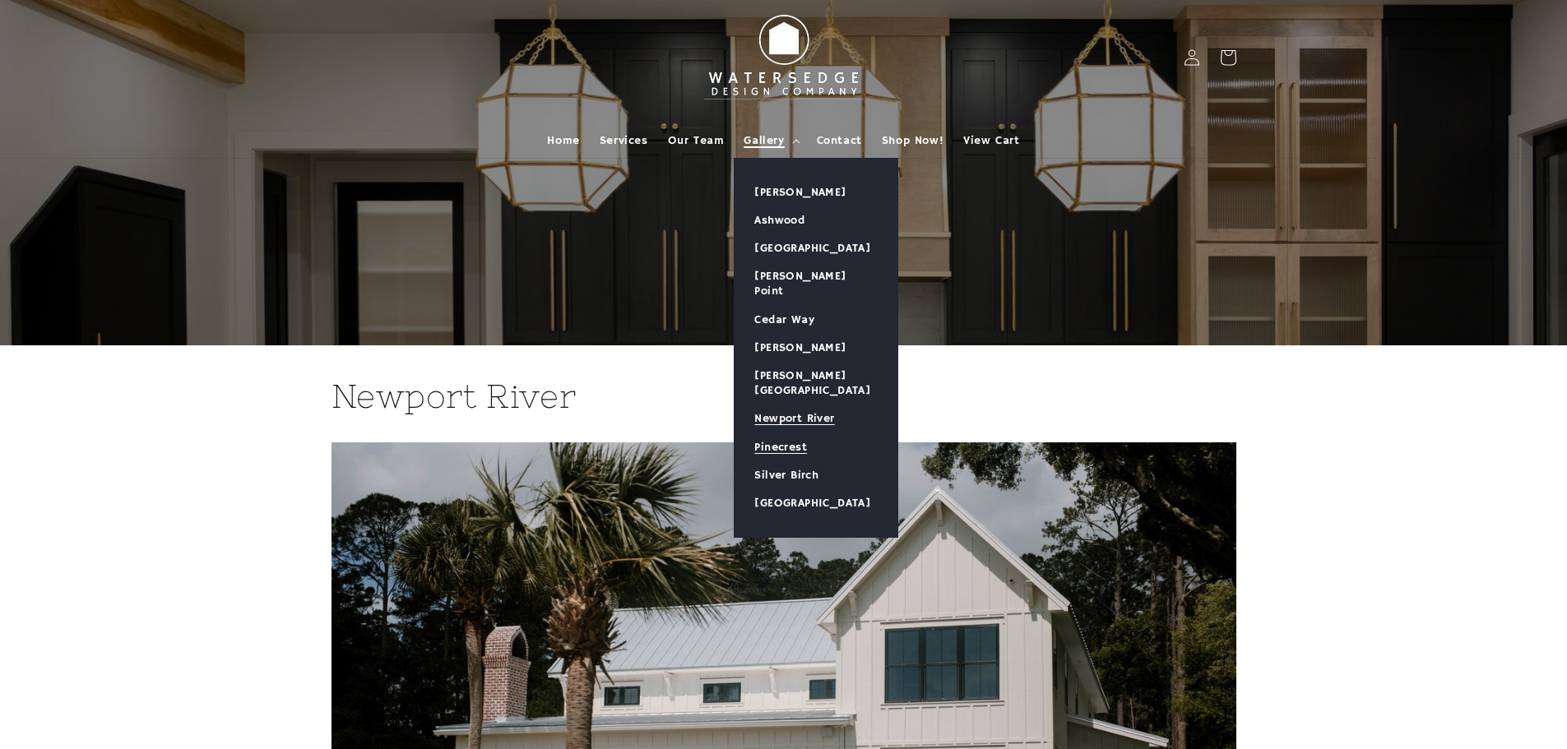
click at [786, 434] on link "Pinecrest" at bounding box center [816, 448] width 163 height 28
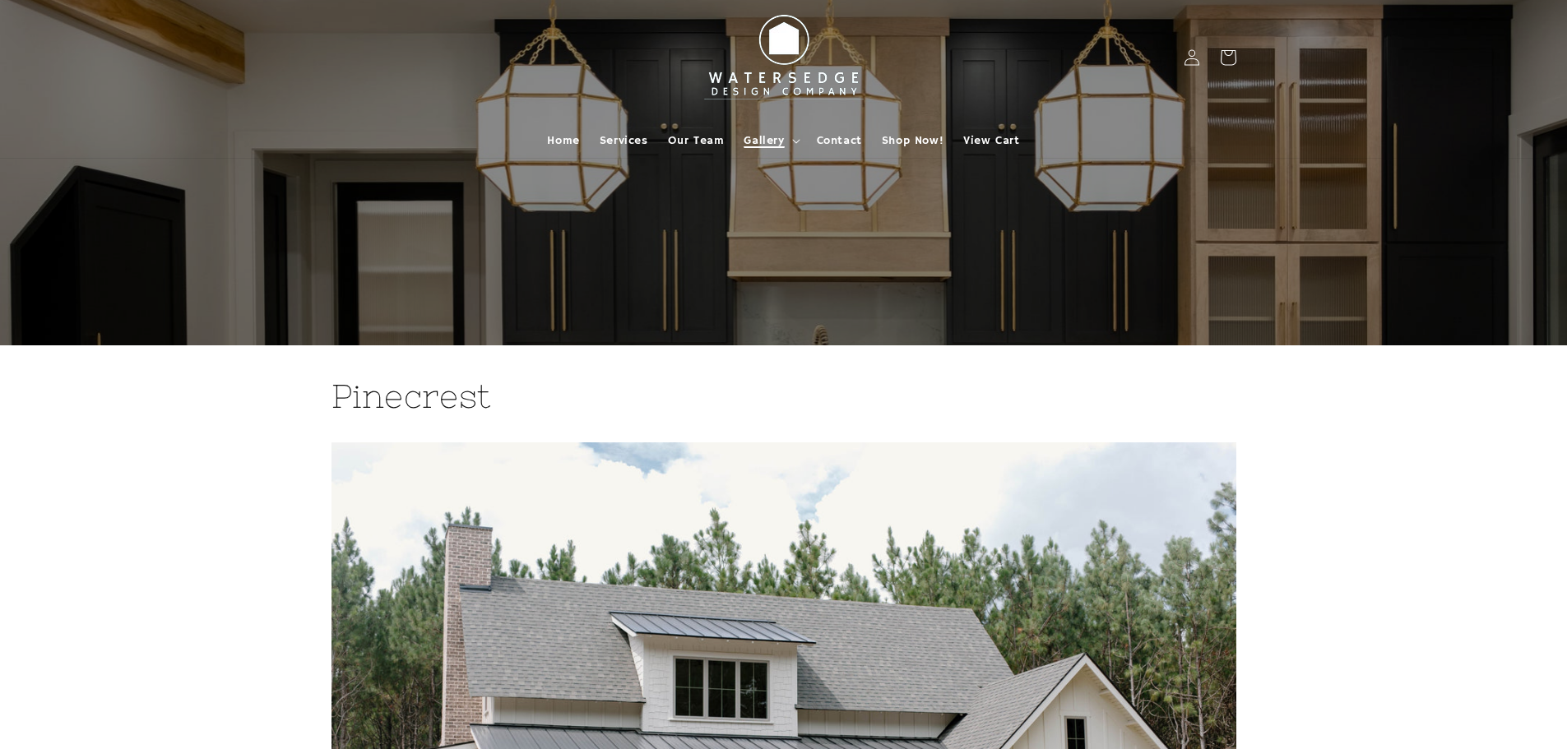
click at [788, 136] on summary "Gallery" at bounding box center [770, 140] width 72 height 35
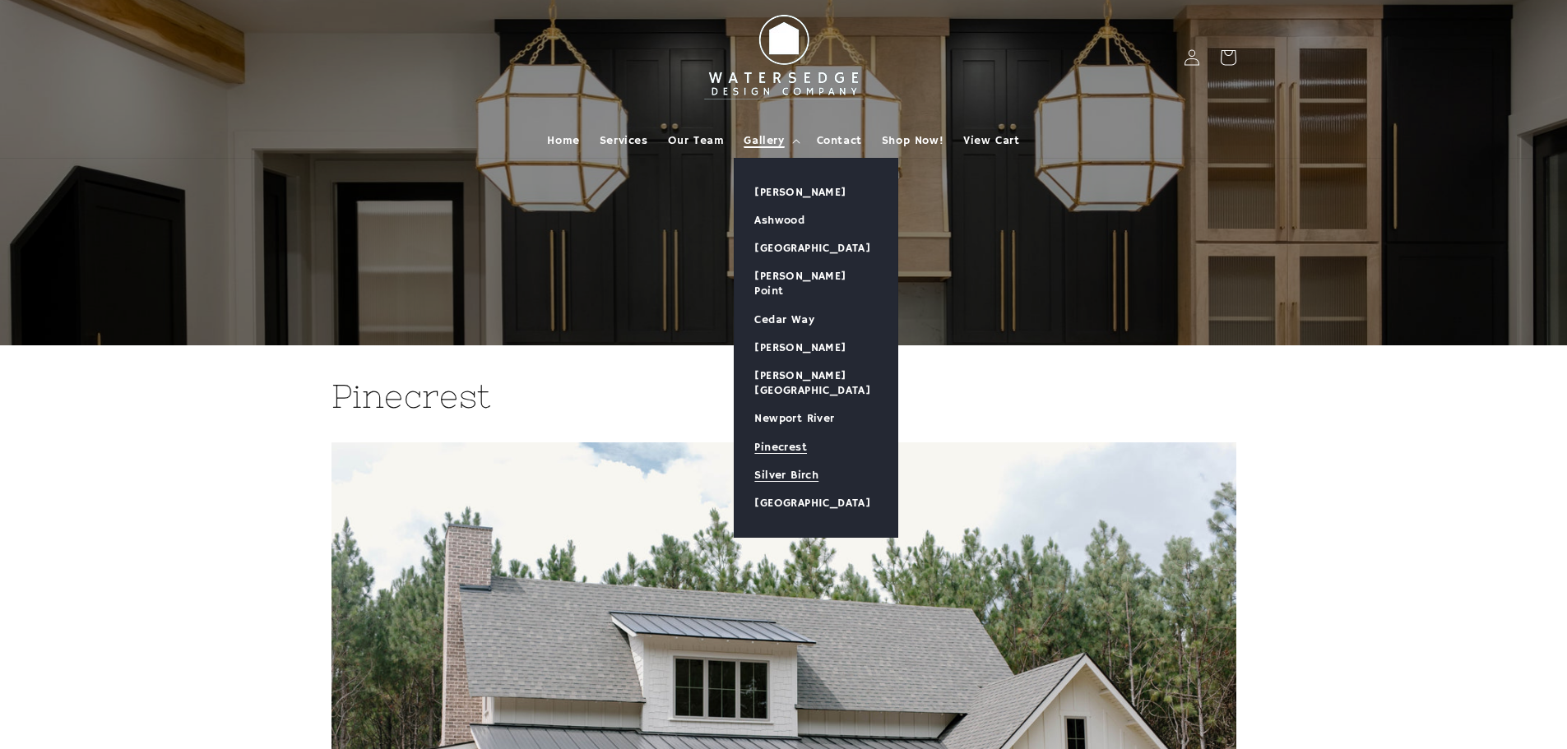
click at [798, 462] on link "Silver Birch" at bounding box center [816, 476] width 163 height 28
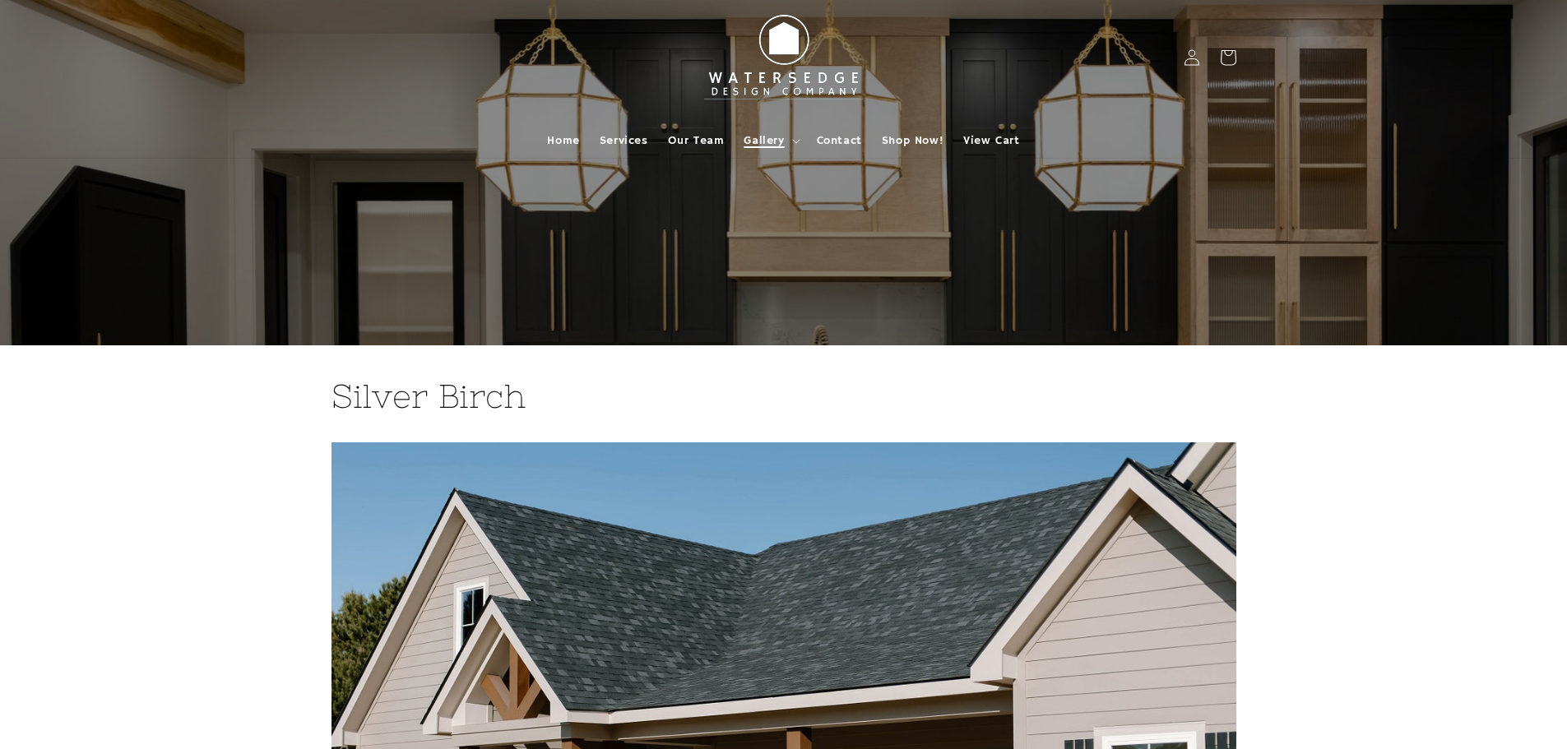
click at [774, 143] on span "Gallery" at bounding box center [764, 140] width 40 height 15
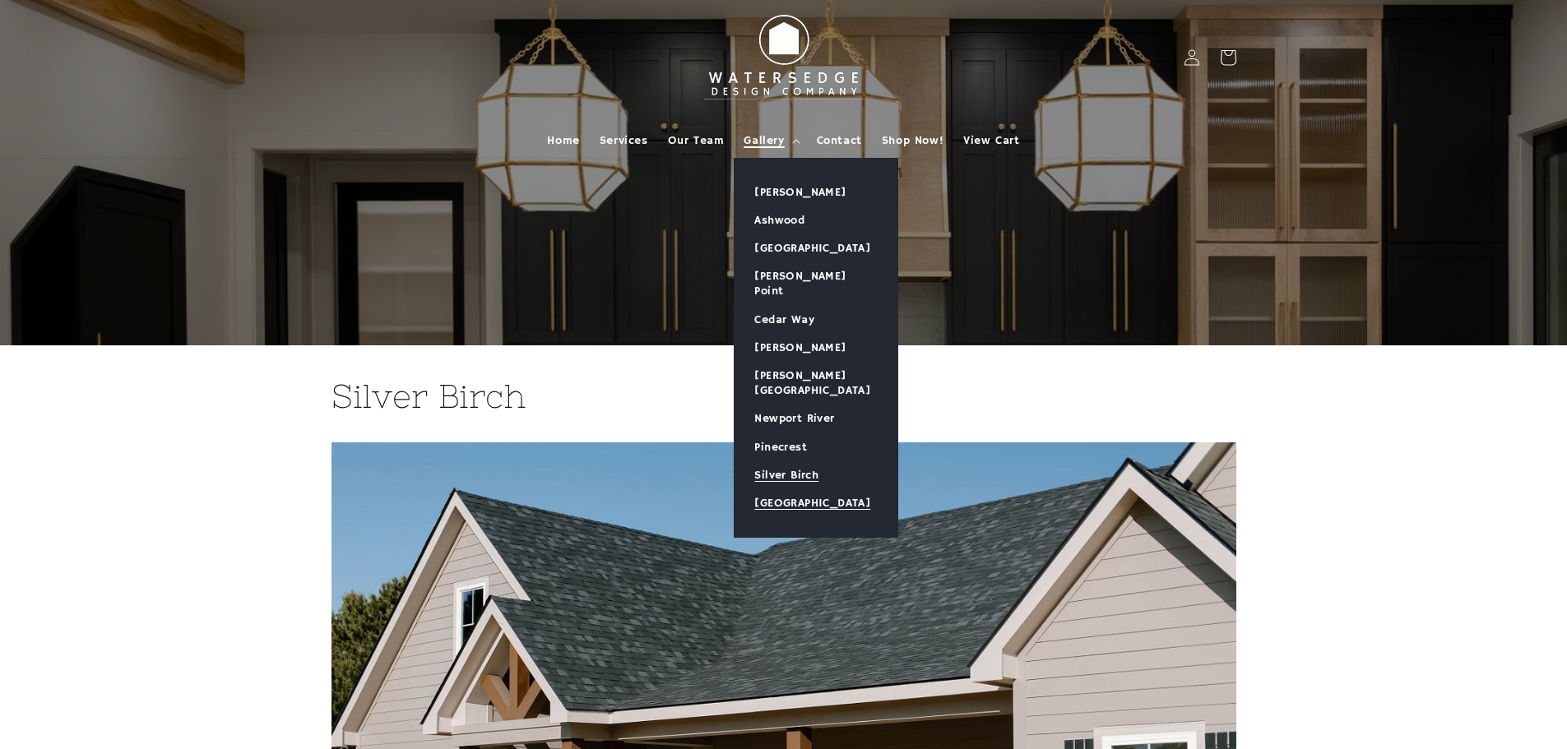
click at [810, 489] on link "[GEOGRAPHIC_DATA]" at bounding box center [816, 503] width 163 height 28
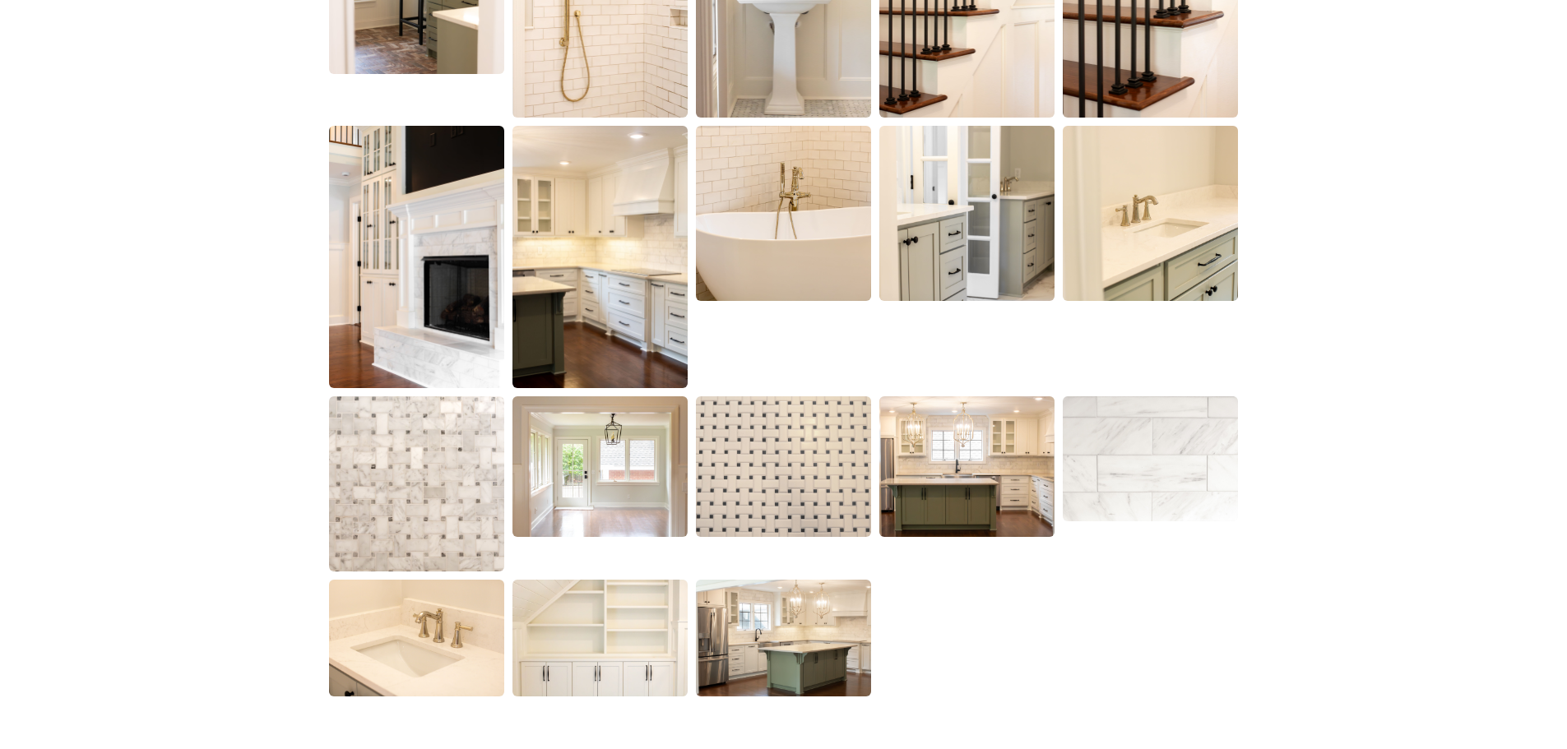
scroll to position [1240, 0]
